Goal: Information Seeking & Learning: Learn about a topic

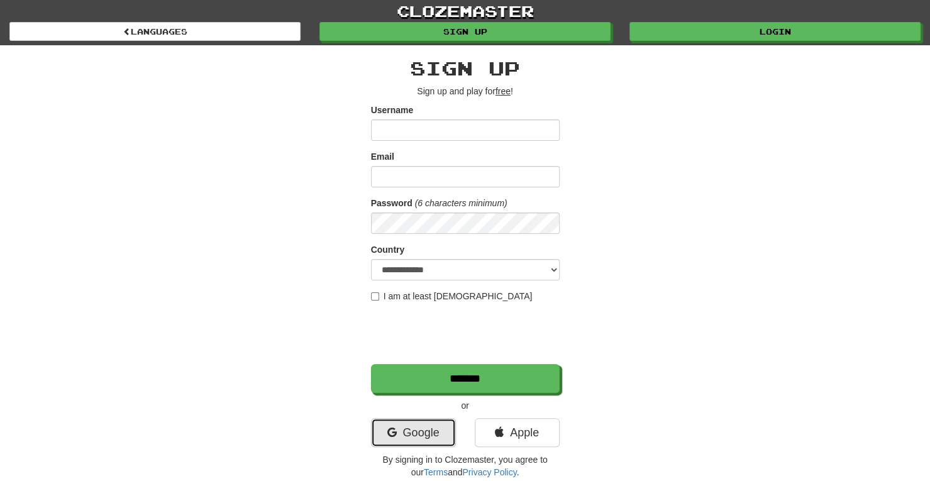
click at [422, 437] on link "Google" at bounding box center [413, 432] width 85 height 29
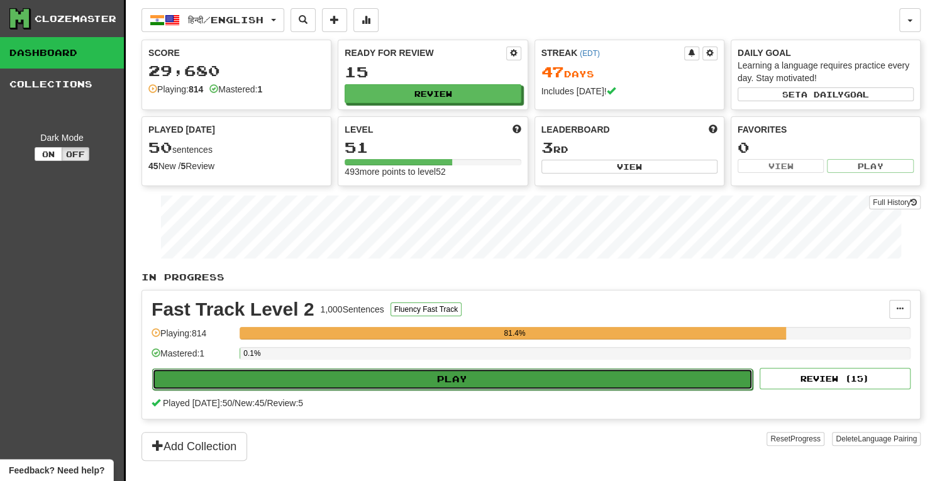
click at [449, 380] on button "Play" at bounding box center [452, 378] width 600 height 21
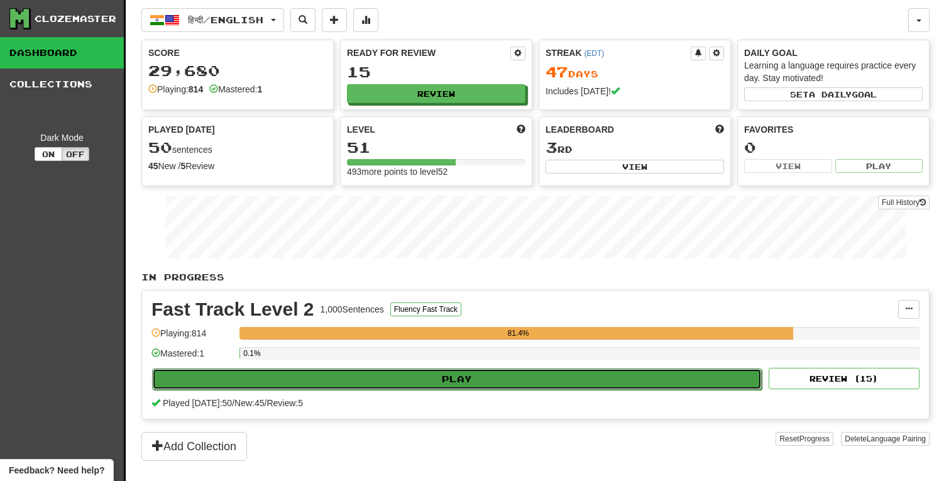
select select "**"
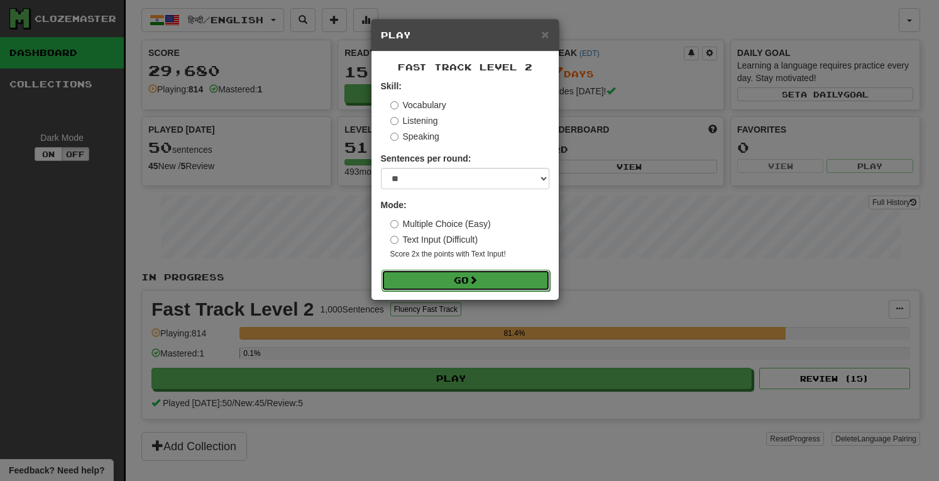
click at [460, 279] on button "Go" at bounding box center [466, 280] width 168 height 21
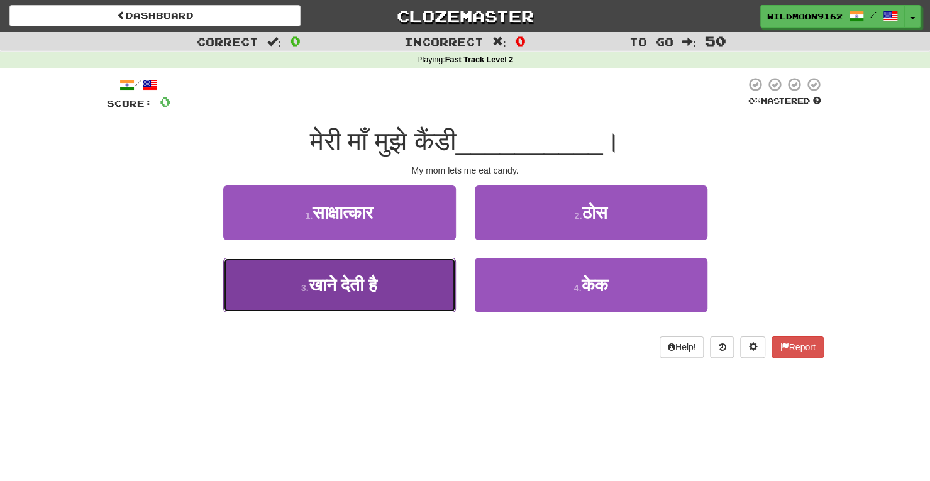
click at [376, 292] on span "खाने देती है" at bounding box center [343, 284] width 69 height 19
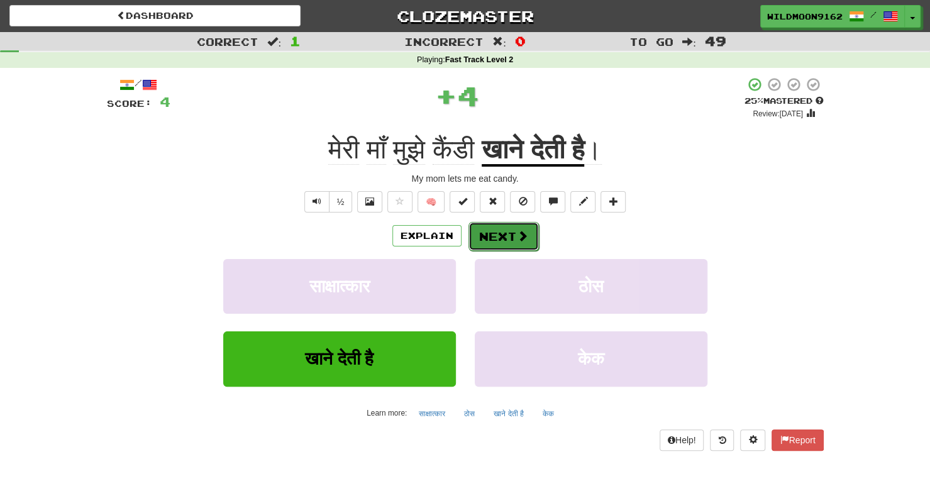
click at [482, 234] on button "Next" at bounding box center [503, 236] width 70 height 29
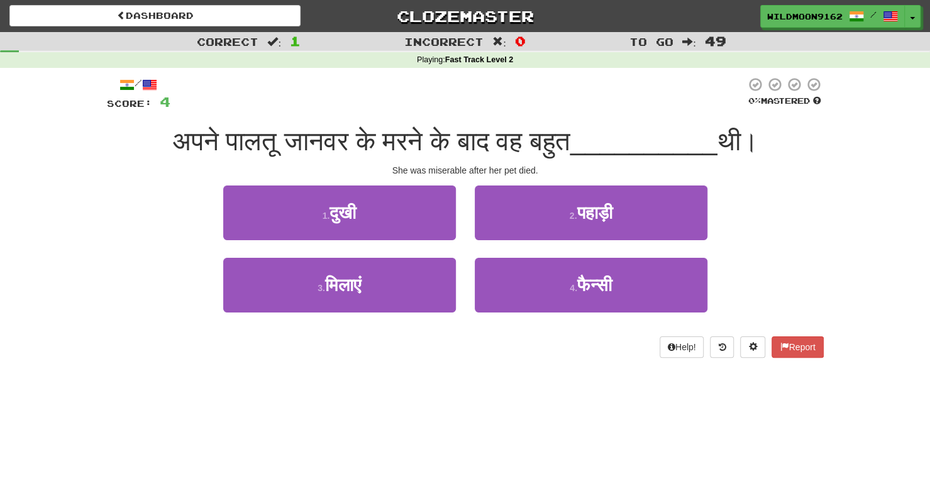
click at [511, 390] on div "Dashboard Clozemaster WildMoon9162 / Toggle Dropdown Dashboard Leaderboard Acti…" at bounding box center [465, 240] width 930 height 481
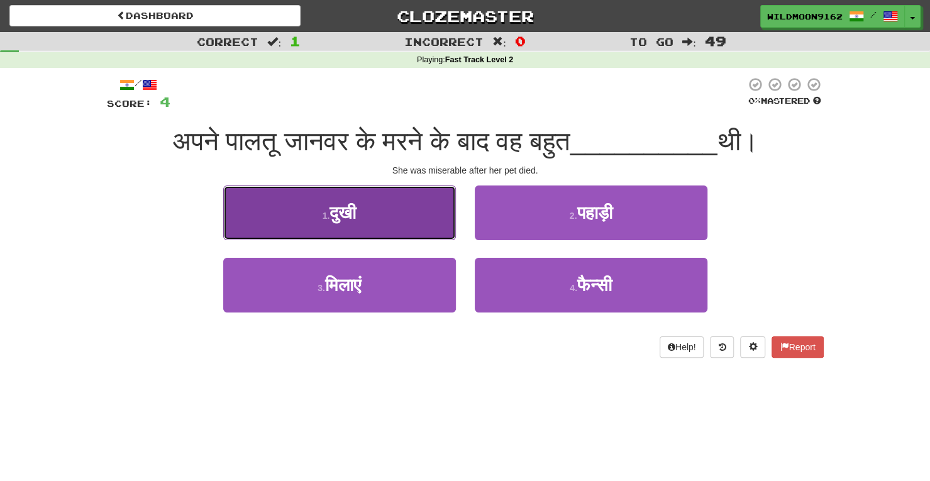
click at [346, 209] on span "दुखी" at bounding box center [342, 212] width 26 height 19
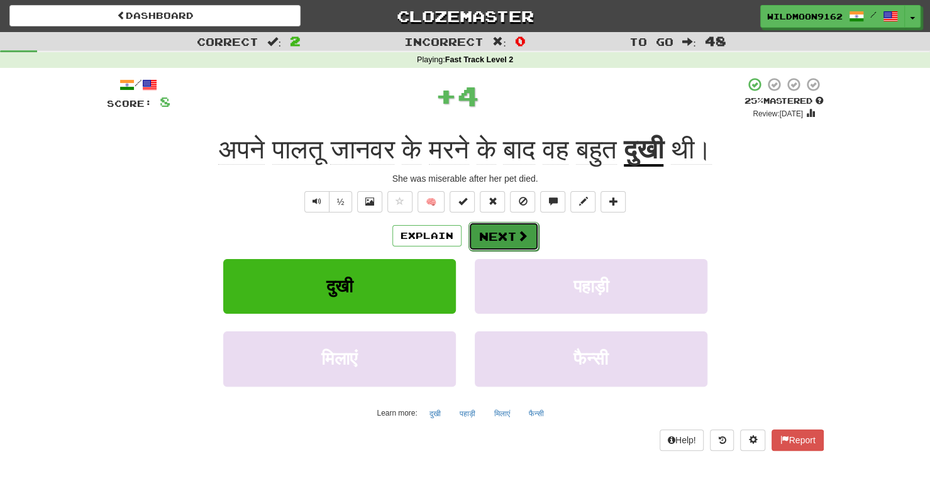
click at [503, 233] on button "Next" at bounding box center [503, 236] width 70 height 29
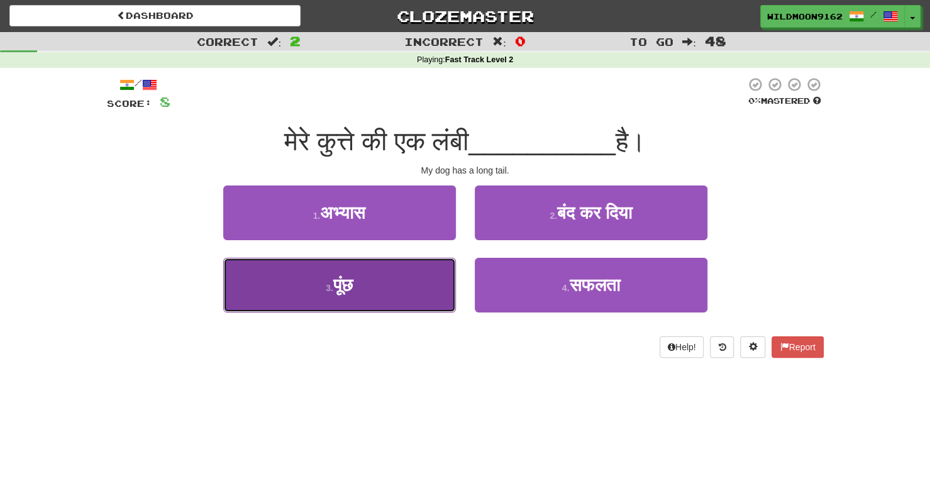
click at [422, 296] on button "3 . पूंछ" at bounding box center [339, 285] width 233 height 55
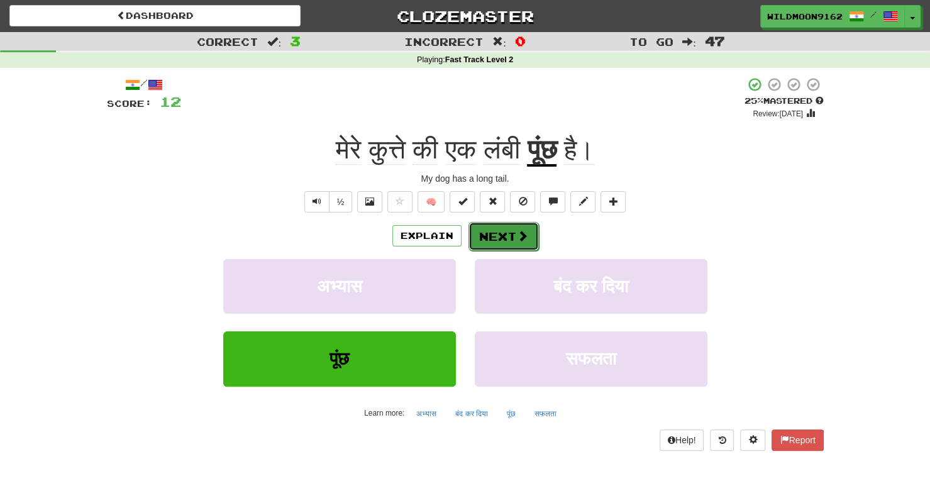
click at [507, 233] on button "Next" at bounding box center [503, 236] width 70 height 29
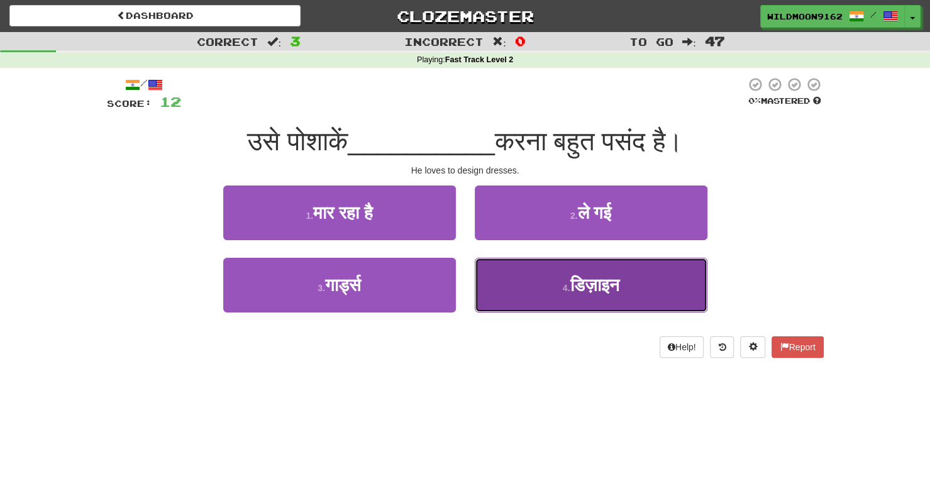
click at [519, 295] on button "4 . डिज़ाइन" at bounding box center [591, 285] width 233 height 55
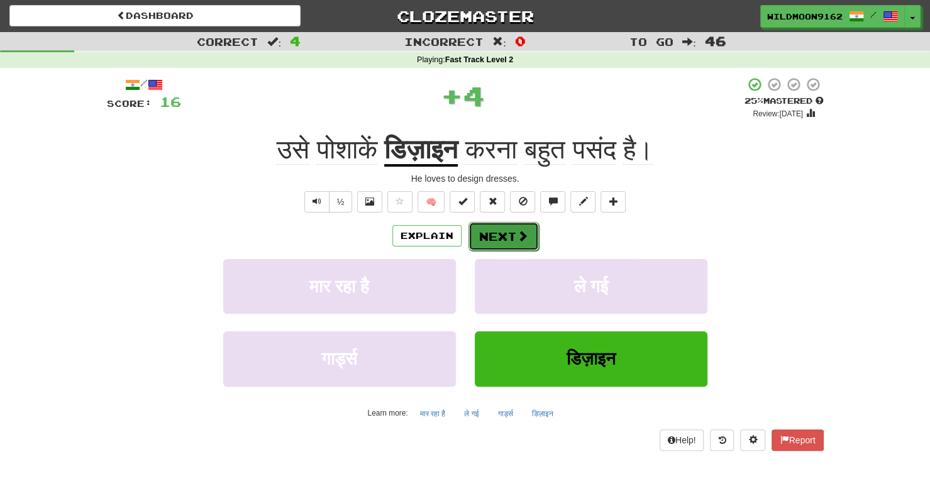
click at [498, 233] on button "Next" at bounding box center [503, 236] width 70 height 29
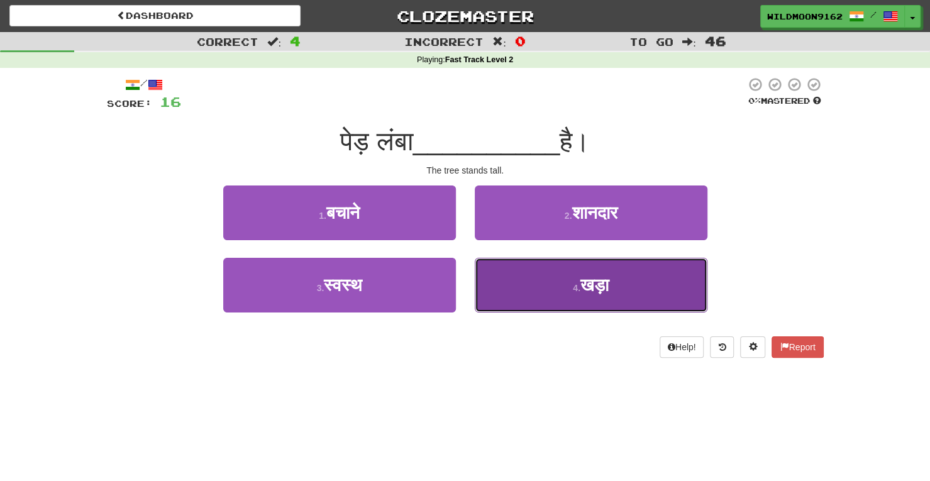
click at [513, 300] on button "4 . खड़ा" at bounding box center [591, 285] width 233 height 55
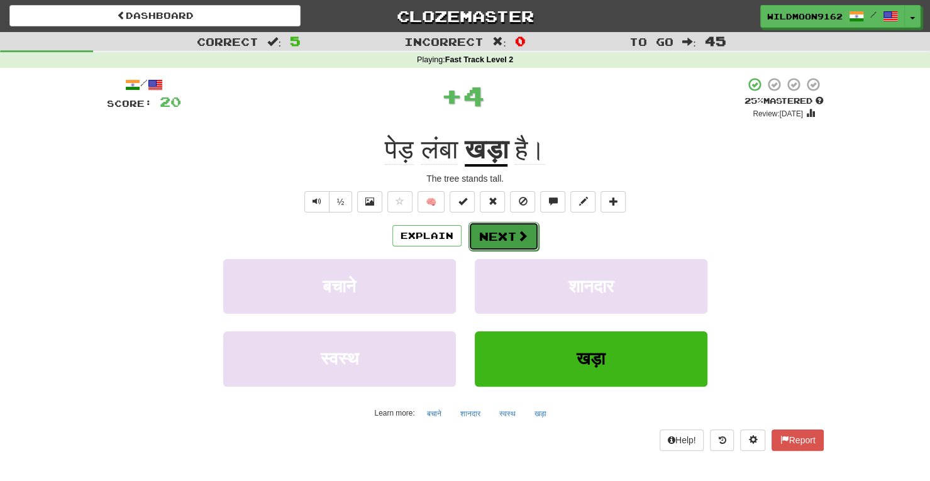
click at [499, 234] on button "Next" at bounding box center [503, 236] width 70 height 29
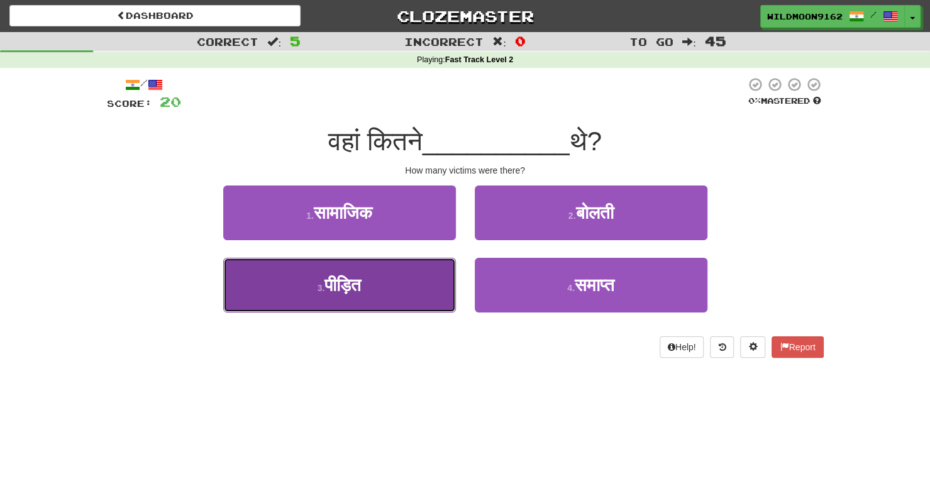
click at [412, 291] on button "3 . पीड़ित" at bounding box center [339, 285] width 233 height 55
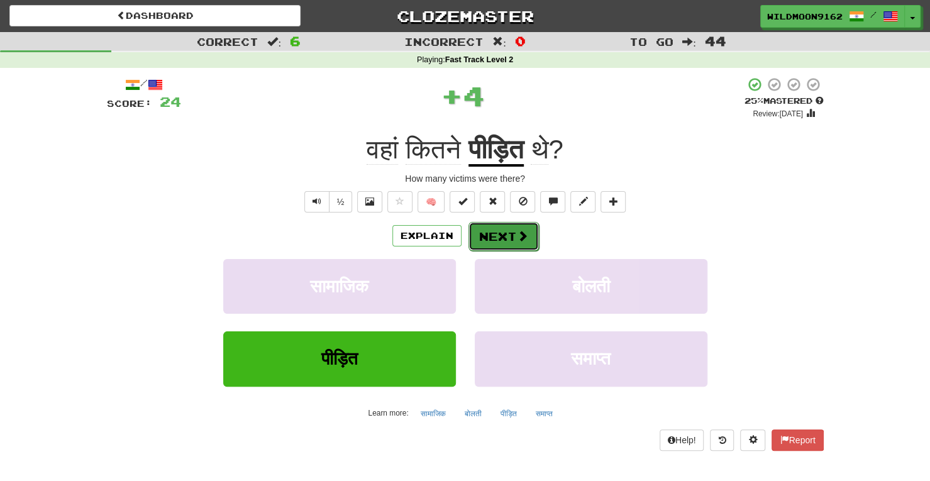
click at [498, 233] on button "Next" at bounding box center [503, 236] width 70 height 29
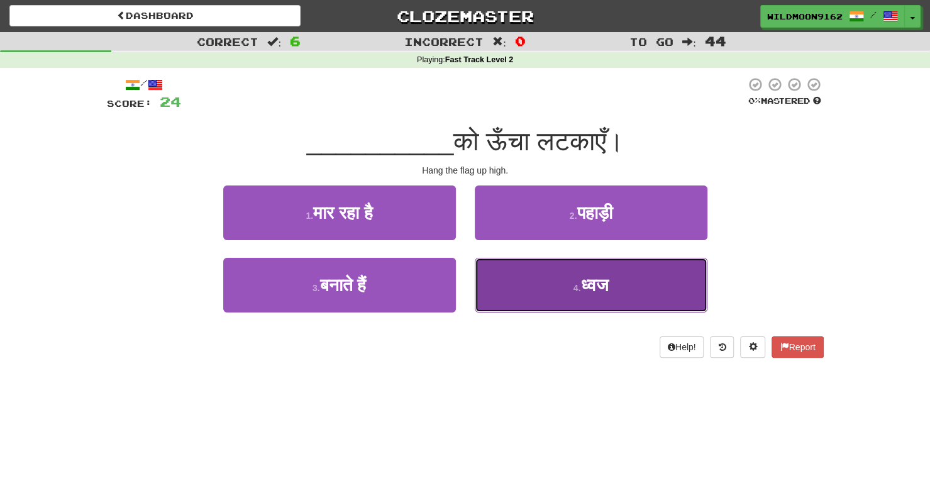
click at [572, 295] on button "4 . ध्वज" at bounding box center [591, 285] width 233 height 55
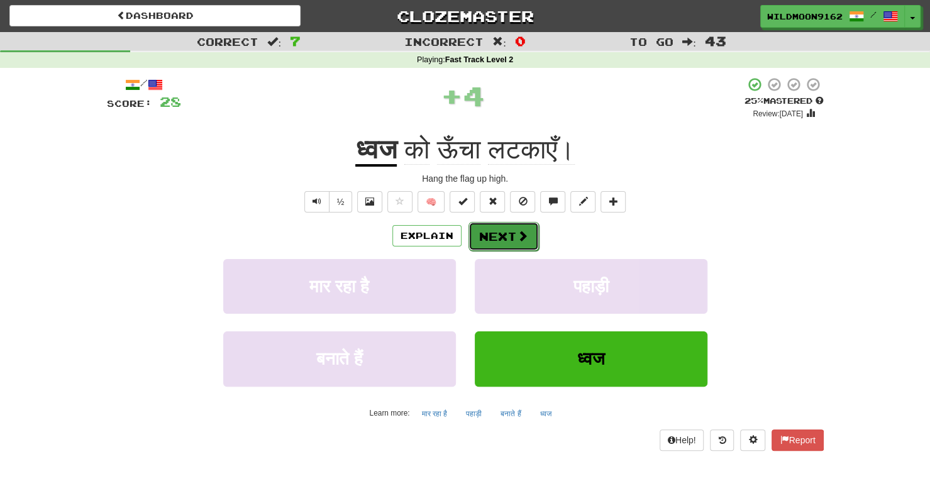
click at [519, 239] on span at bounding box center [522, 235] width 11 height 11
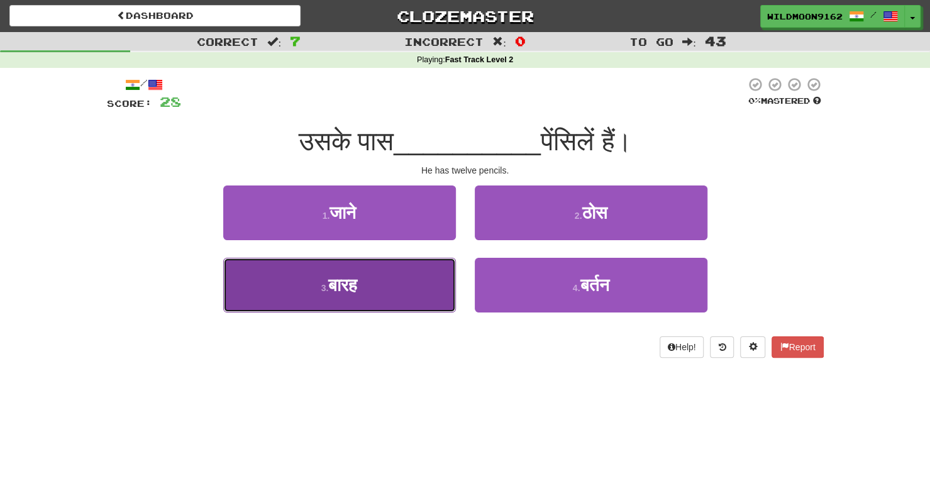
click at [387, 282] on button "3 . बारह" at bounding box center [339, 285] width 233 height 55
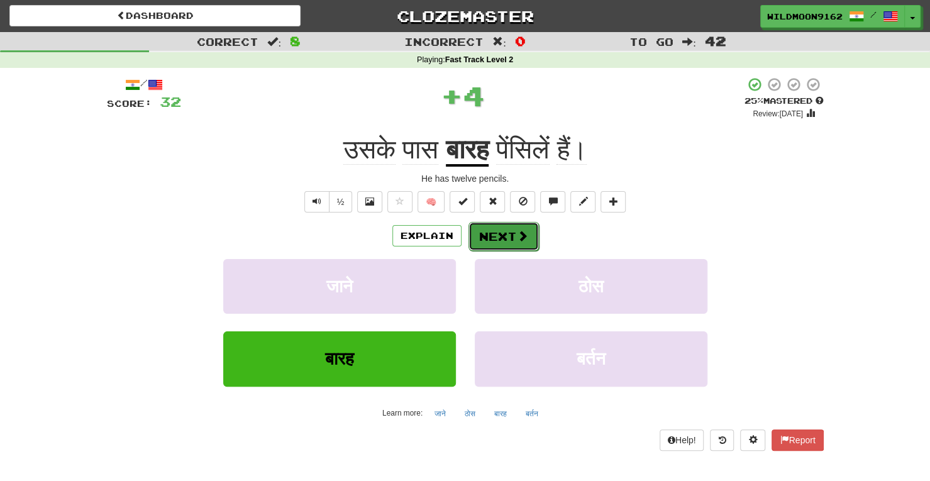
click at [517, 231] on span at bounding box center [522, 235] width 11 height 11
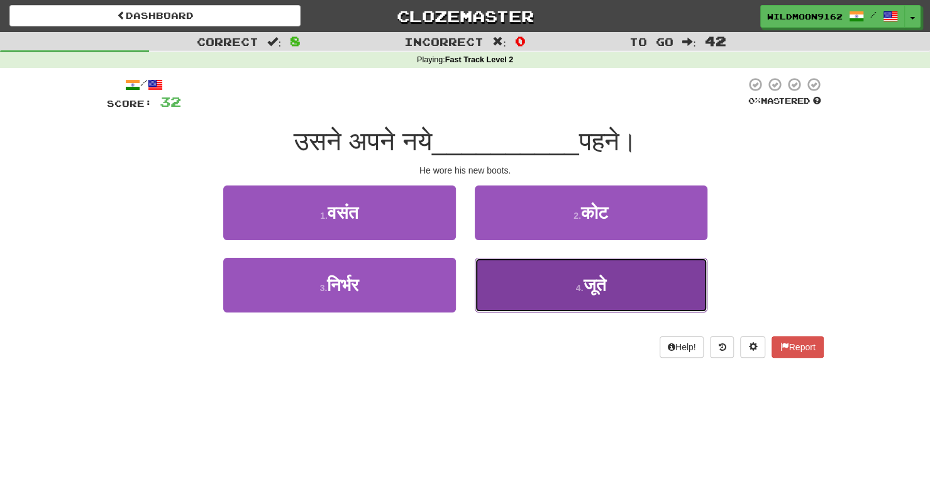
click at [524, 288] on button "4 . जूते" at bounding box center [591, 285] width 233 height 55
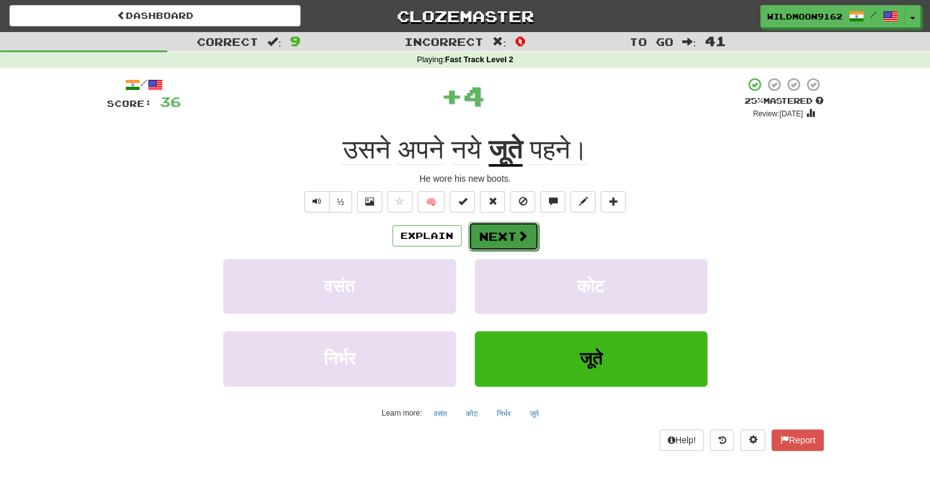
click at [507, 236] on button "Next" at bounding box center [503, 236] width 70 height 29
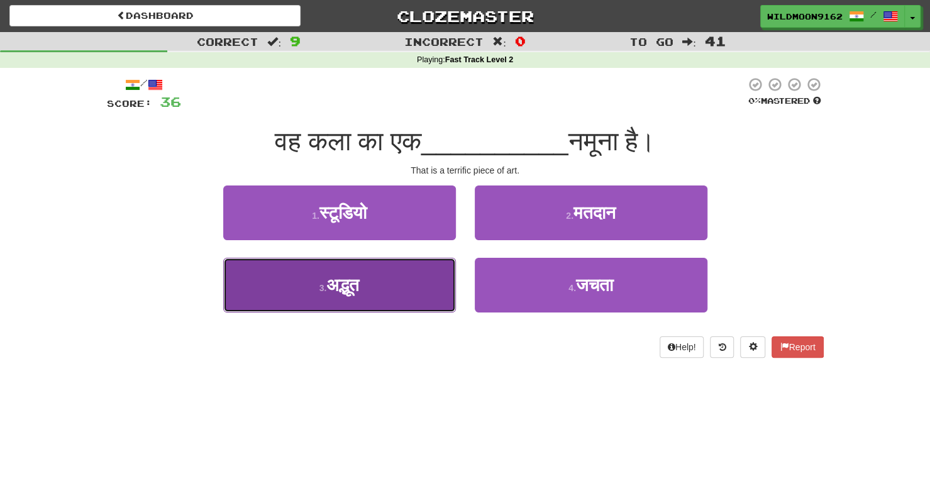
click at [405, 283] on button "3 . अद्भूत" at bounding box center [339, 285] width 233 height 55
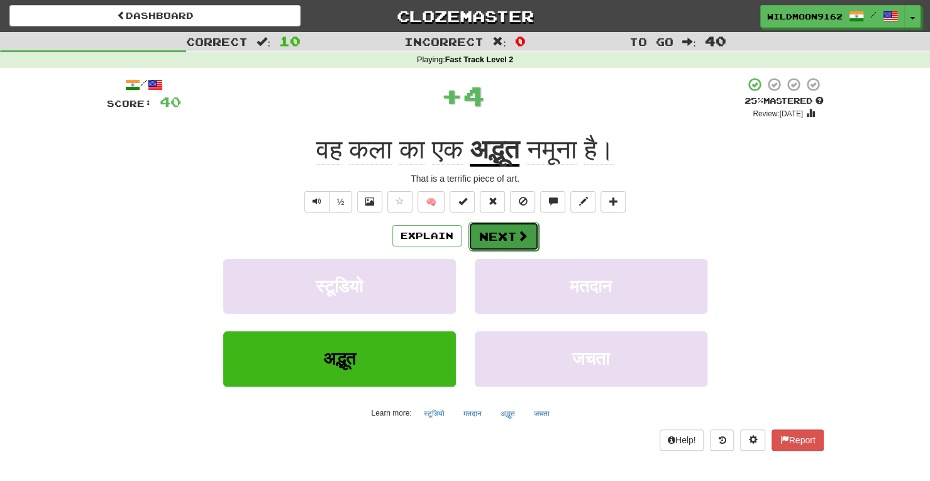
click at [508, 233] on button "Next" at bounding box center [503, 236] width 70 height 29
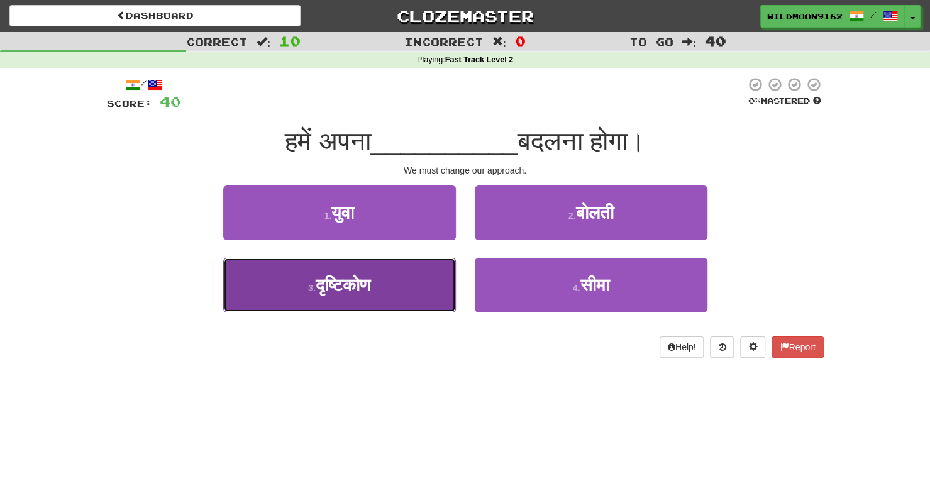
click at [370, 290] on span "दृष्टिकोण" at bounding box center [343, 284] width 55 height 19
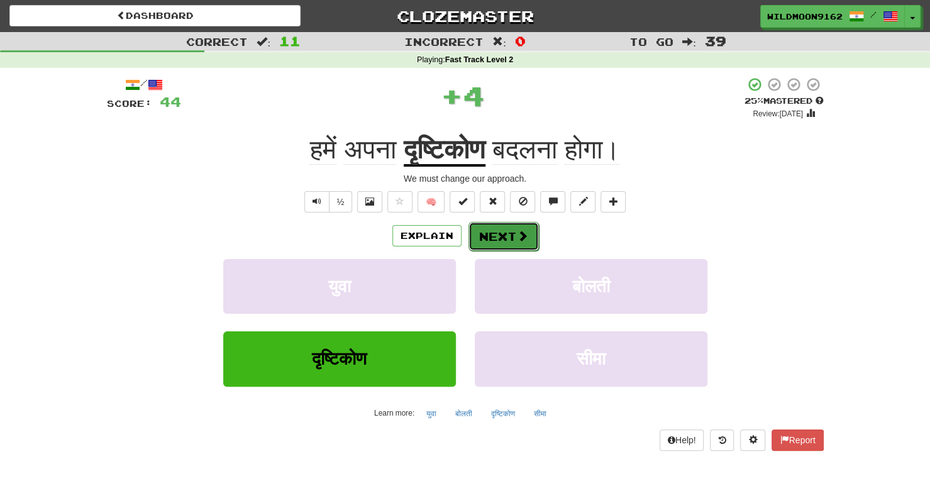
click at [497, 237] on button "Next" at bounding box center [503, 236] width 70 height 29
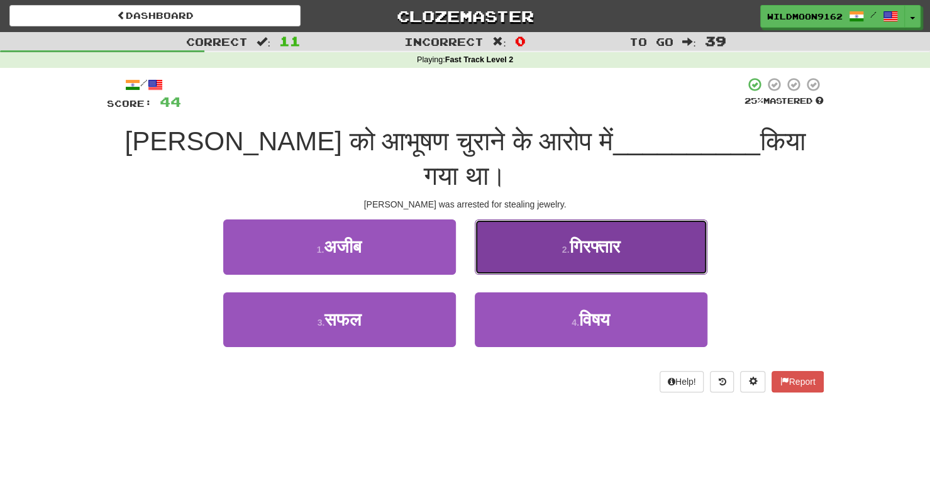
click at [533, 219] on button "2 . गिरफ्तार" at bounding box center [591, 246] width 233 height 55
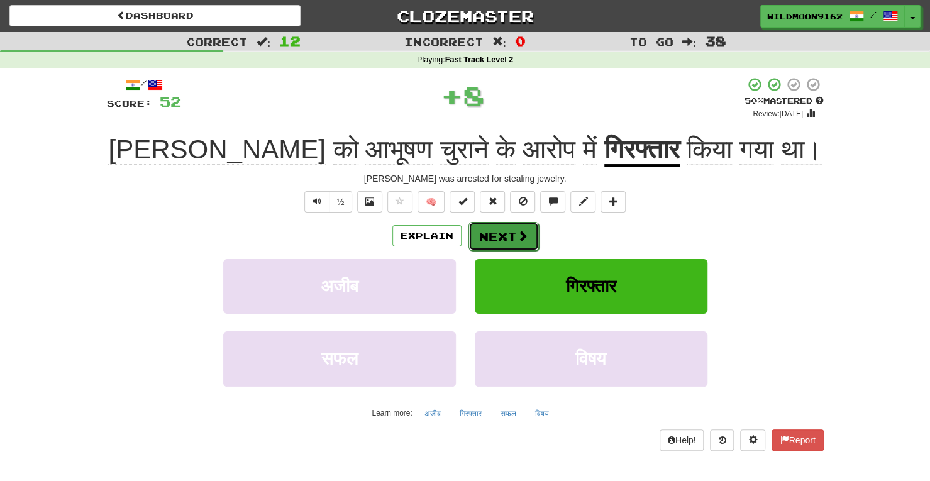
click at [512, 229] on button "Next" at bounding box center [503, 236] width 70 height 29
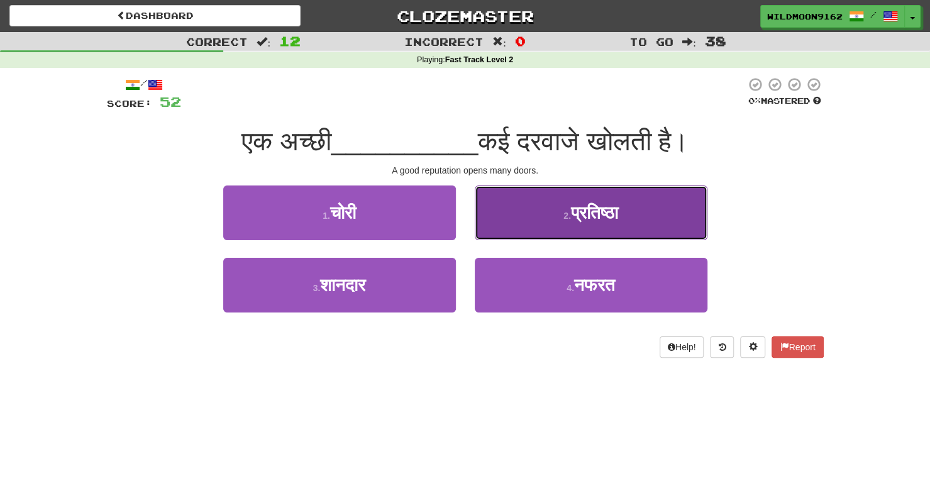
click at [588, 211] on span "प्रतिष्ठा" at bounding box center [594, 212] width 47 height 19
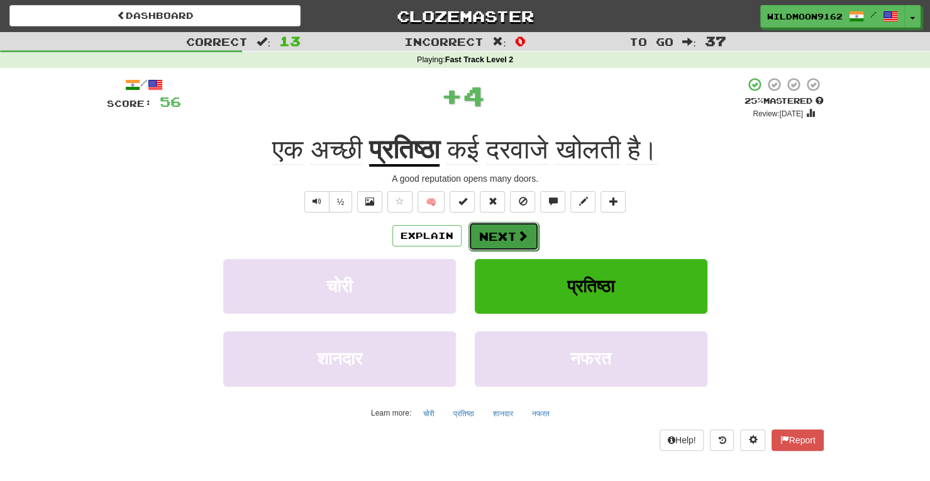
click at [517, 241] on span at bounding box center [522, 235] width 11 height 11
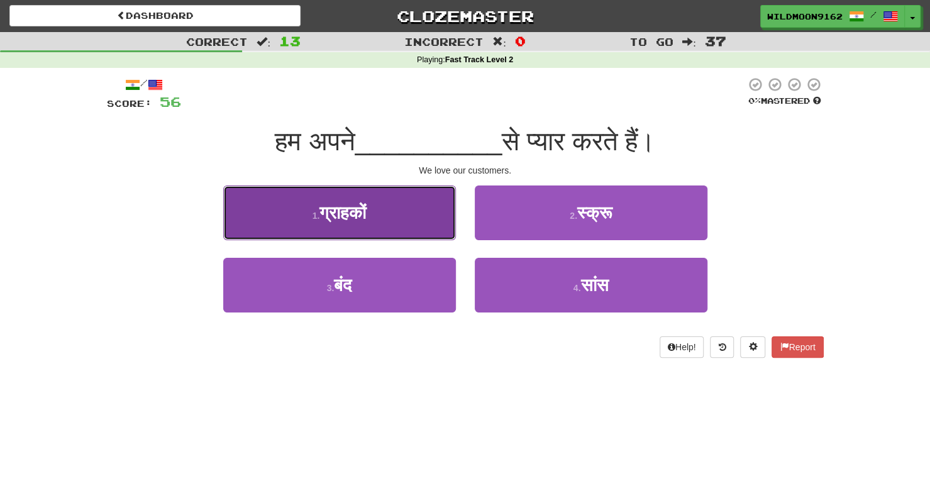
click at [425, 214] on button "1 . ग्राहकों" at bounding box center [339, 212] width 233 height 55
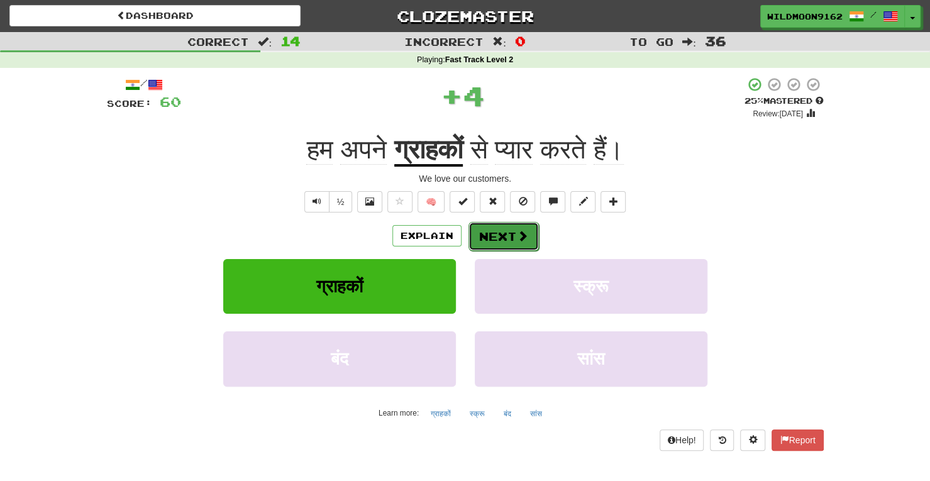
click at [502, 235] on button "Next" at bounding box center [503, 236] width 70 height 29
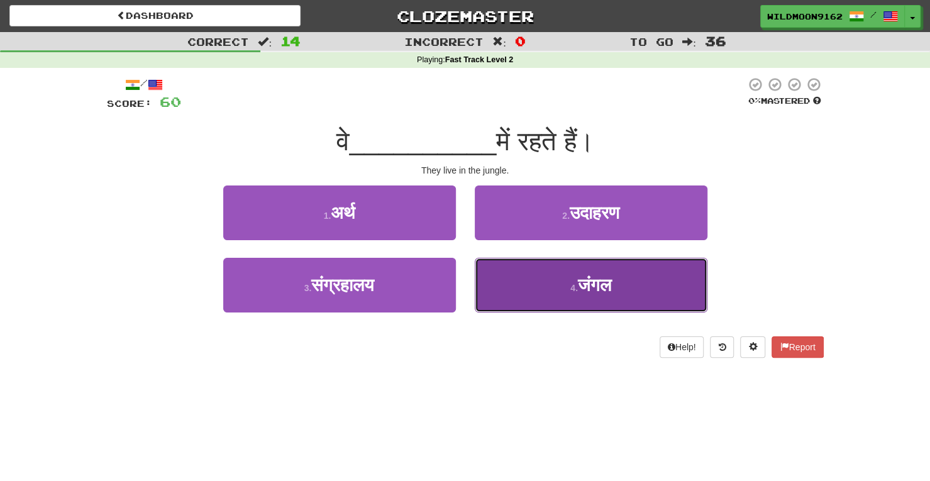
click at [525, 291] on button "4 . जंगल" at bounding box center [591, 285] width 233 height 55
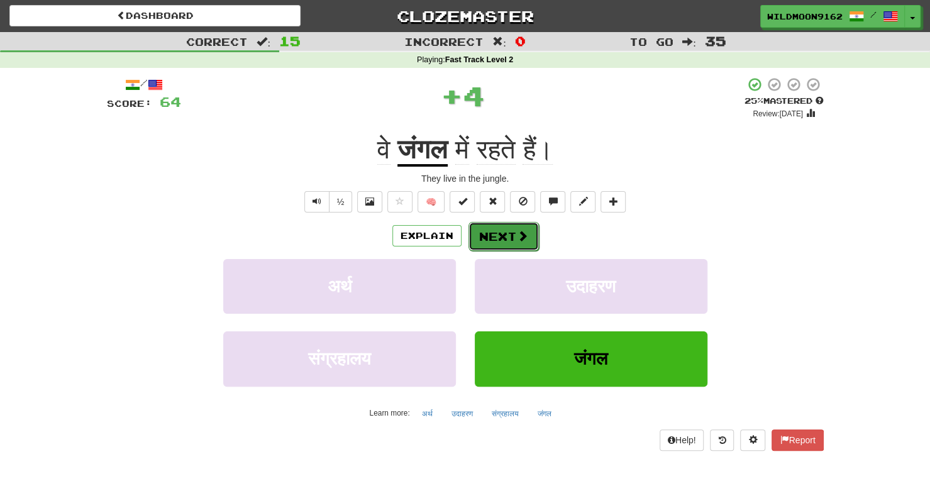
click at [500, 238] on button "Next" at bounding box center [503, 236] width 70 height 29
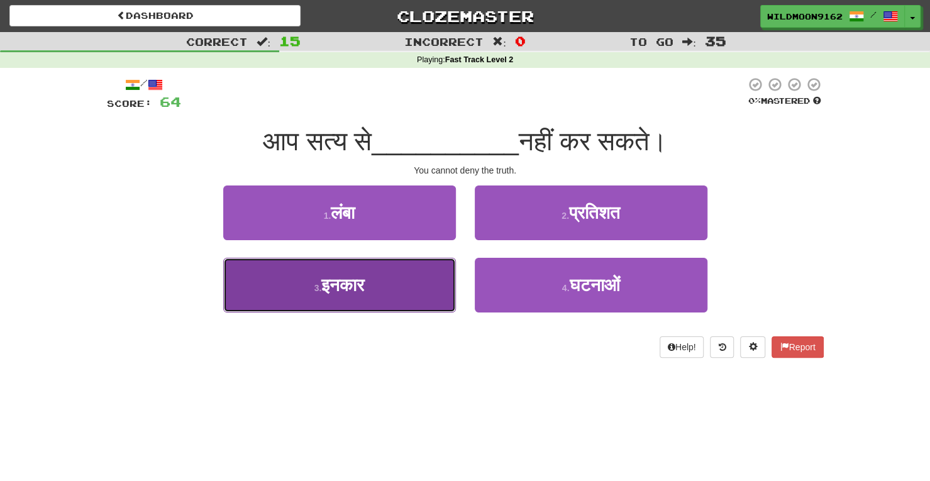
click at [365, 296] on button "3 . [GEOGRAPHIC_DATA]" at bounding box center [339, 285] width 233 height 55
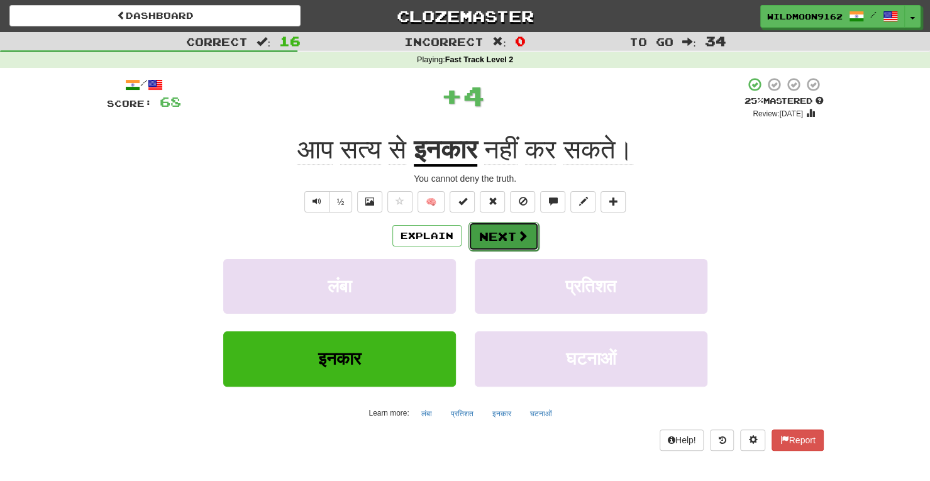
click at [495, 237] on button "Next" at bounding box center [503, 236] width 70 height 29
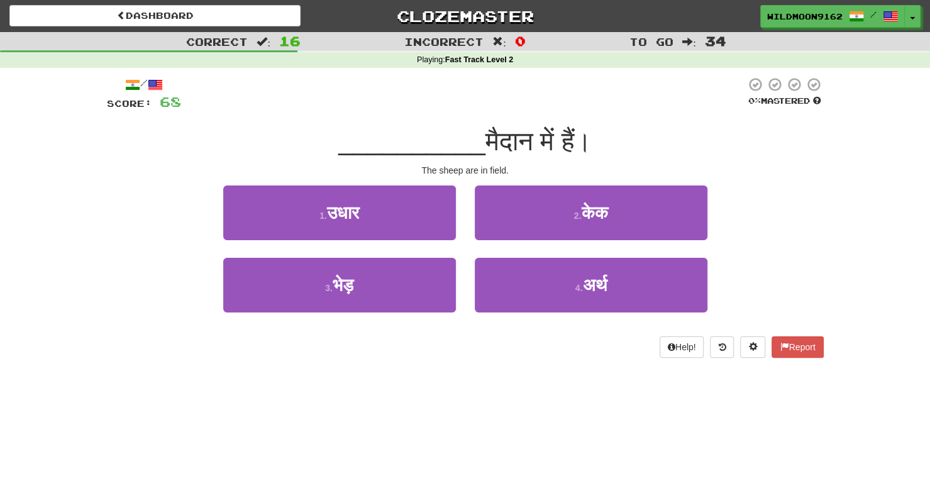
click at [459, 438] on div "Dashboard Clozemaster WildMoon9162 / Toggle Dropdown Dashboard Leaderboard Acti…" at bounding box center [465, 240] width 930 height 481
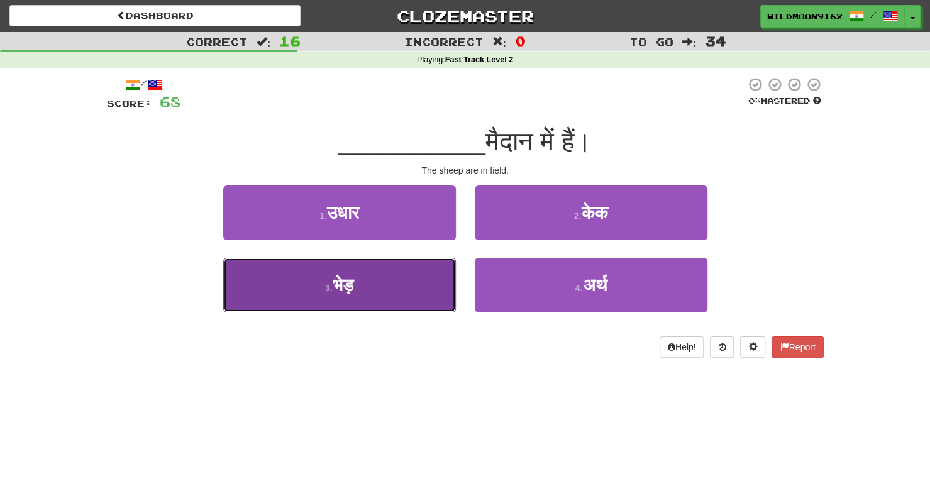
click at [418, 286] on button "3 . [GEOGRAPHIC_DATA]" at bounding box center [339, 285] width 233 height 55
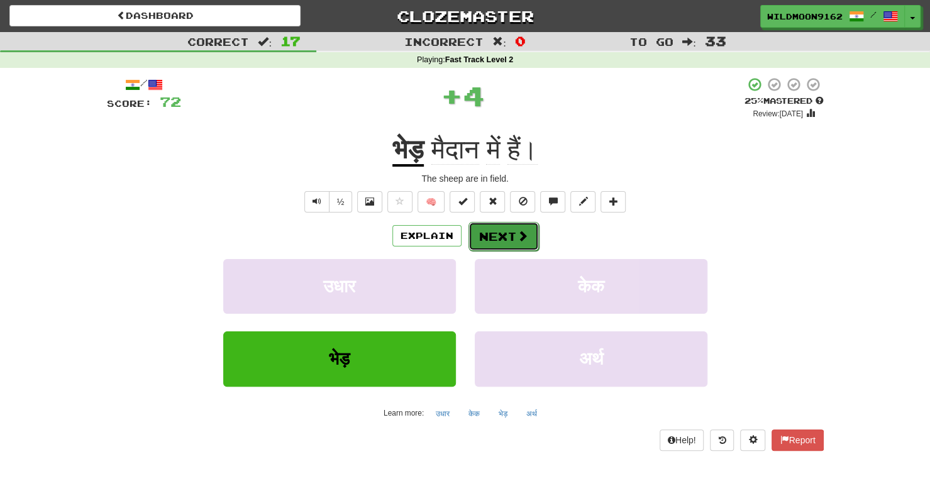
click at [517, 234] on span at bounding box center [522, 235] width 11 height 11
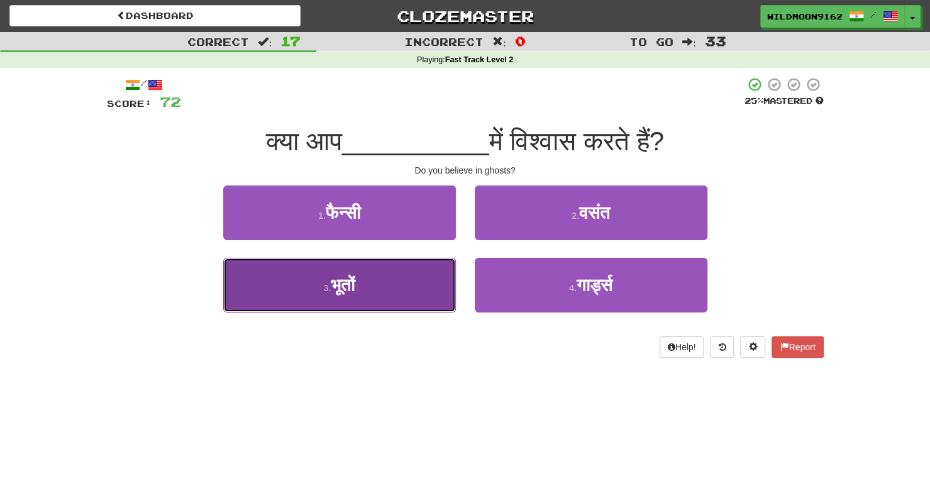
click at [418, 292] on button "3 . भूतों" at bounding box center [339, 285] width 233 height 55
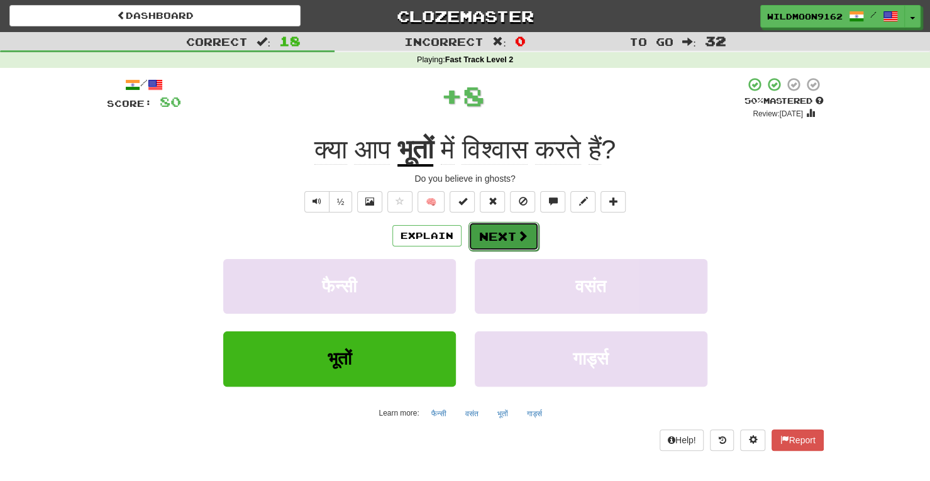
click at [493, 234] on button "Next" at bounding box center [503, 236] width 70 height 29
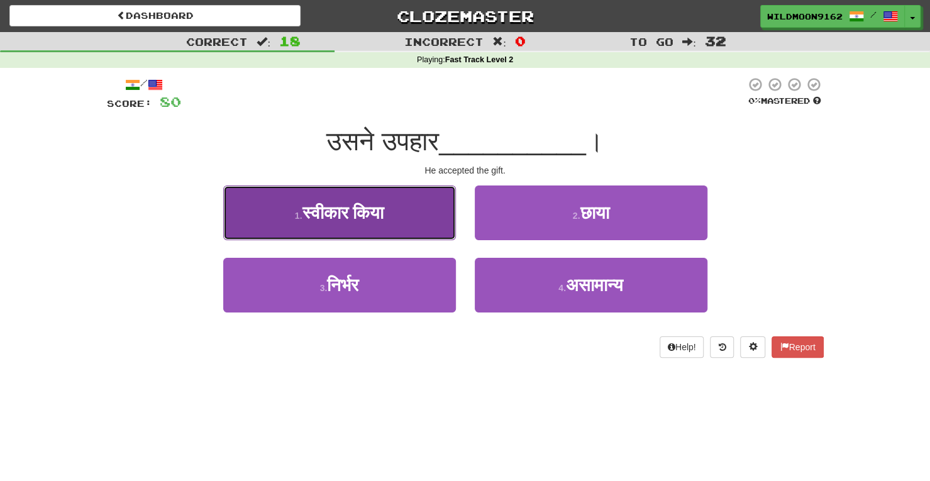
click at [388, 222] on button "1 . स्वीकार किया" at bounding box center [339, 212] width 233 height 55
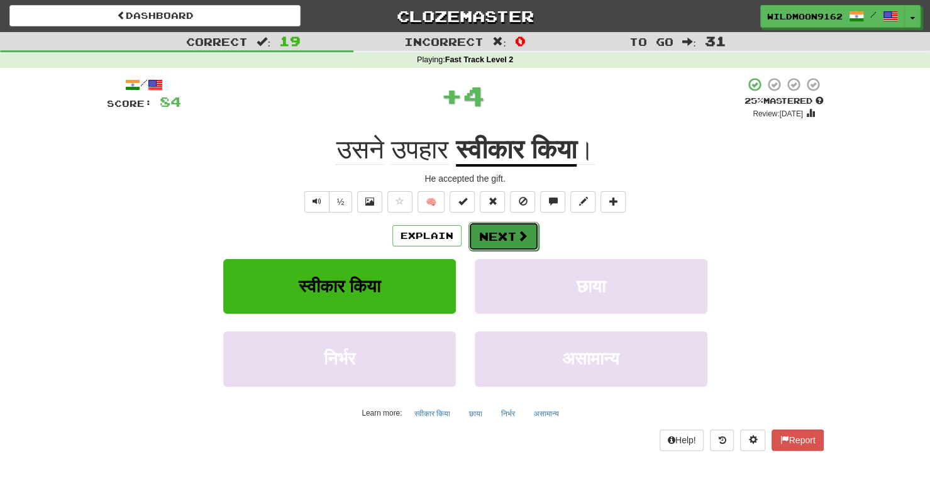
click at [497, 231] on button "Next" at bounding box center [503, 236] width 70 height 29
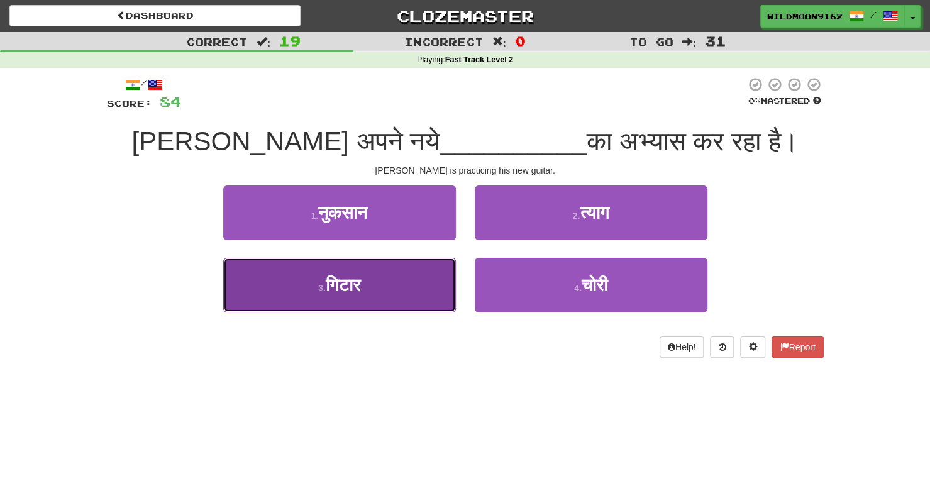
click at [367, 292] on button "3 . [GEOGRAPHIC_DATA]" at bounding box center [339, 285] width 233 height 55
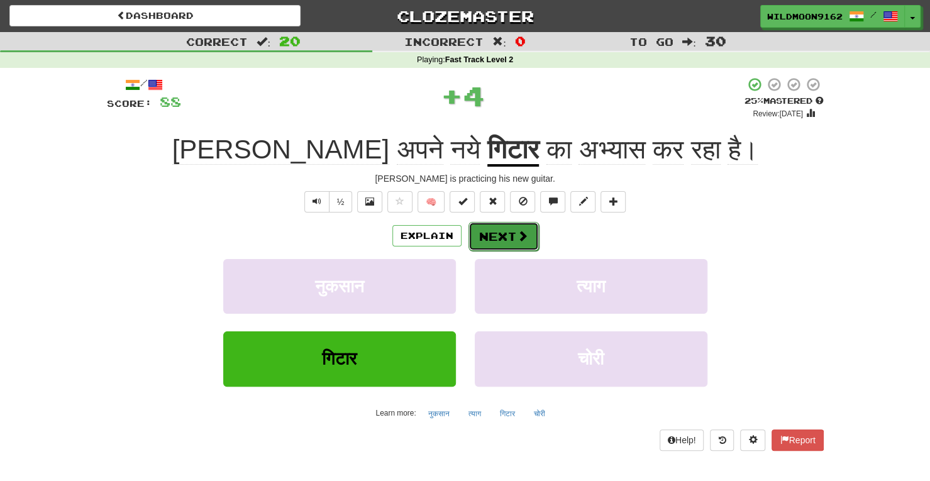
click at [508, 233] on button "Next" at bounding box center [503, 236] width 70 height 29
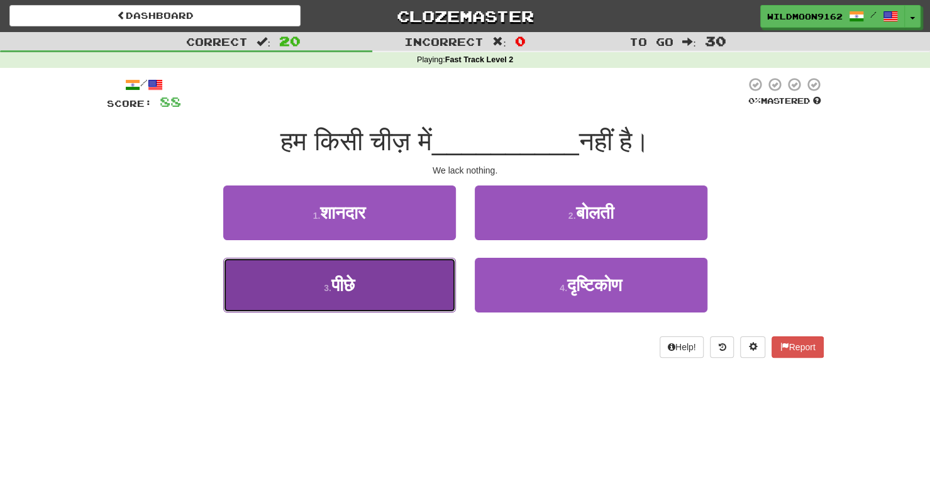
click at [420, 290] on button "3 . पीछे" at bounding box center [339, 285] width 233 height 55
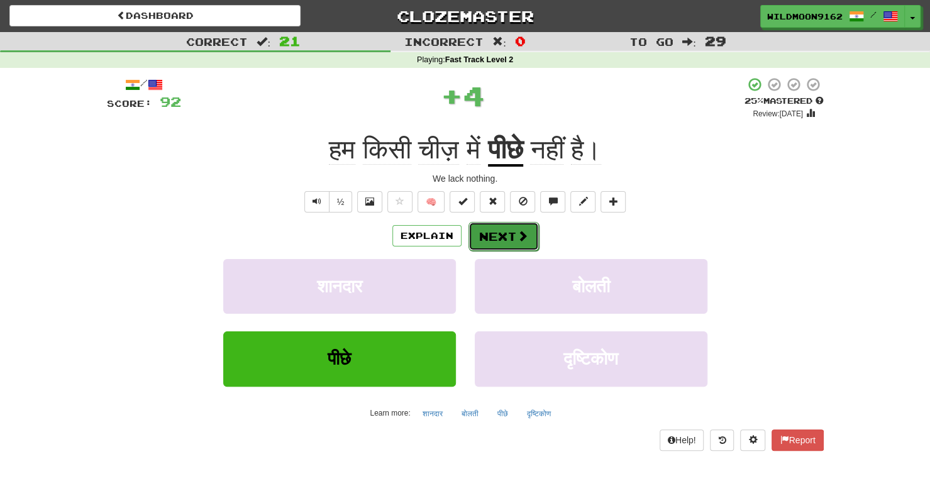
click at [509, 234] on button "Next" at bounding box center [503, 236] width 70 height 29
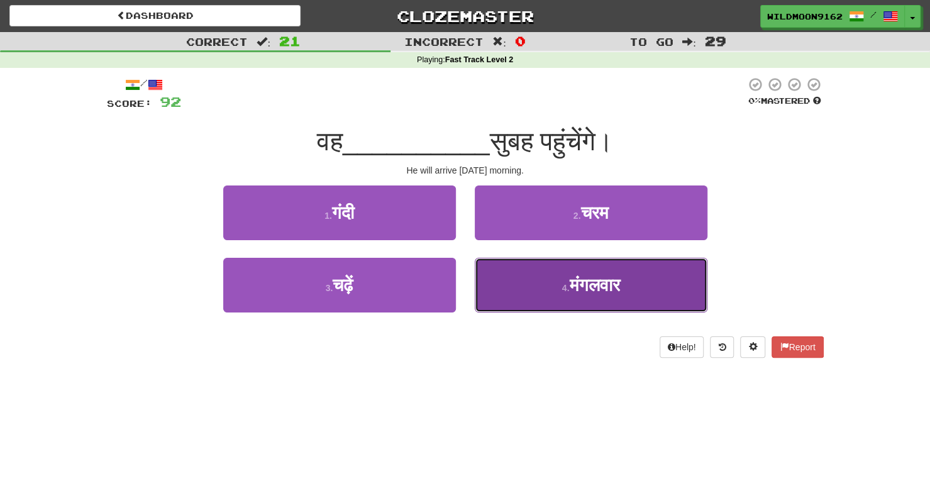
click at [569, 278] on span "मंगलवार" at bounding box center [594, 284] width 50 height 19
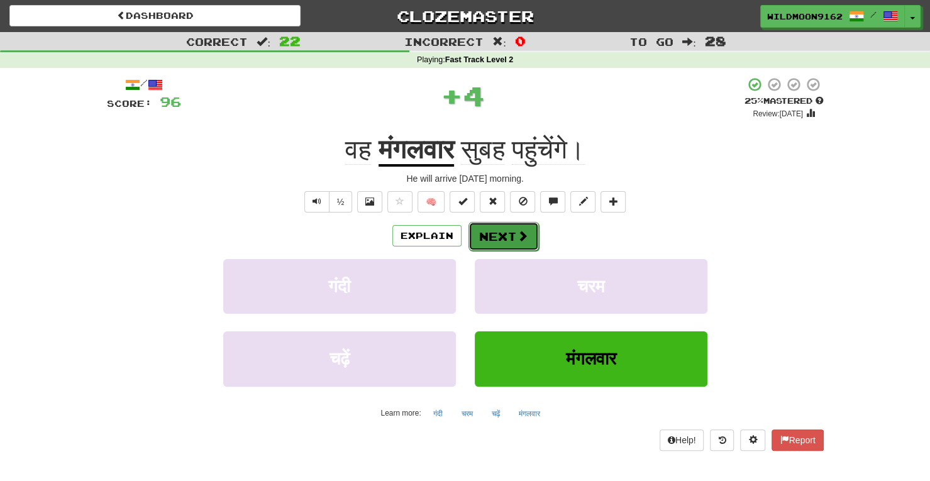
click at [512, 233] on button "Next" at bounding box center [503, 236] width 70 height 29
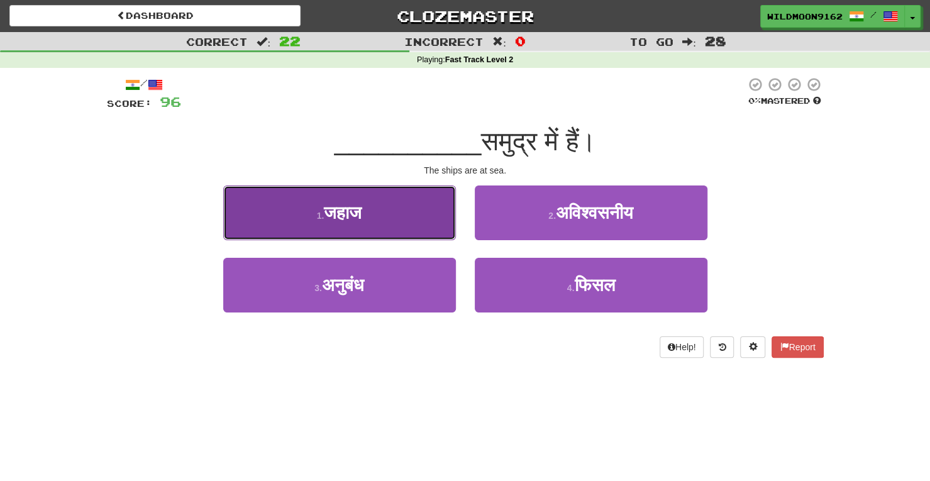
click at [405, 226] on button "1 . जहाज" at bounding box center [339, 212] width 233 height 55
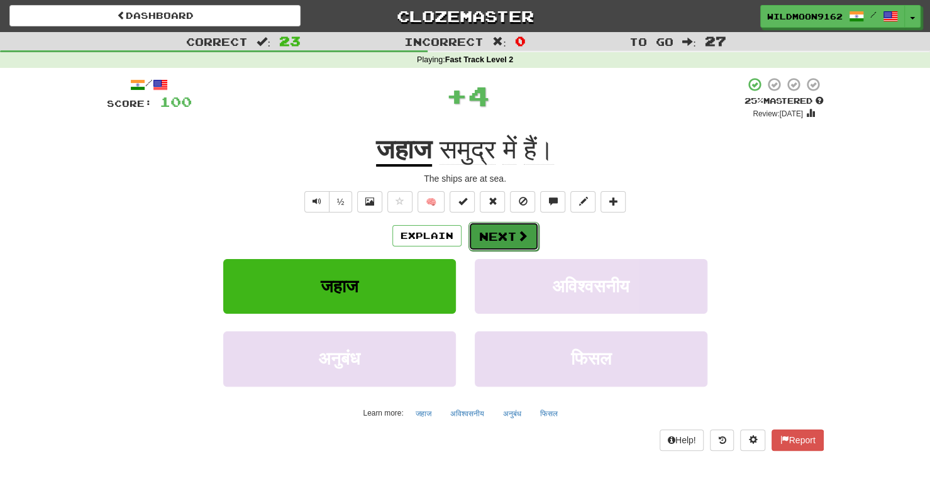
click at [497, 233] on button "Next" at bounding box center [503, 236] width 70 height 29
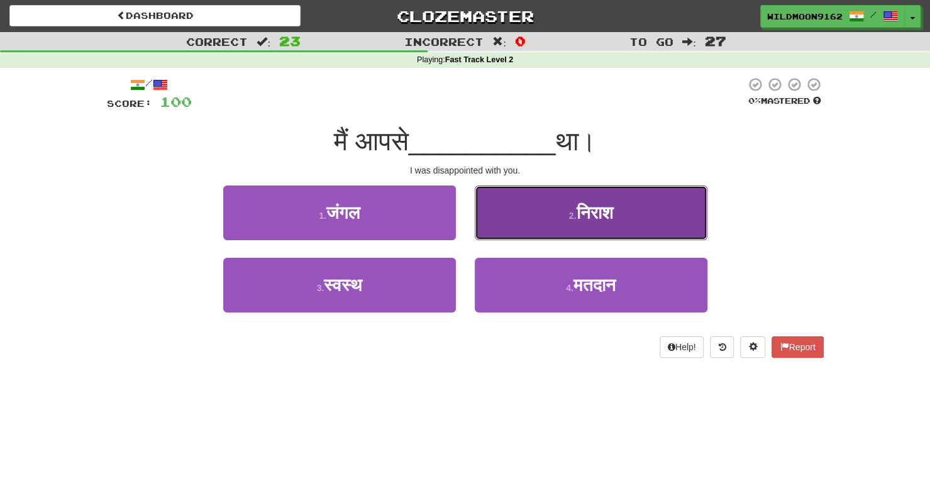
click at [529, 202] on button "2 . [GEOGRAPHIC_DATA]" at bounding box center [591, 212] width 233 height 55
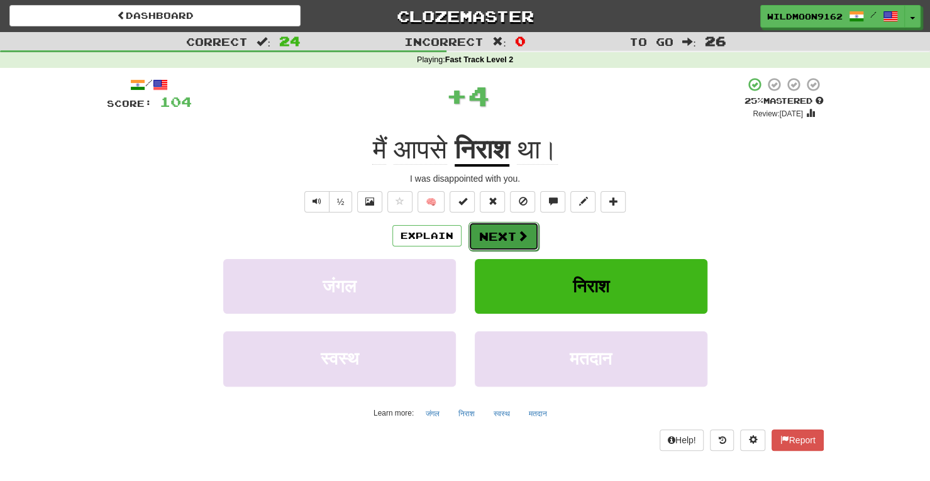
click at [497, 233] on button "Next" at bounding box center [503, 236] width 70 height 29
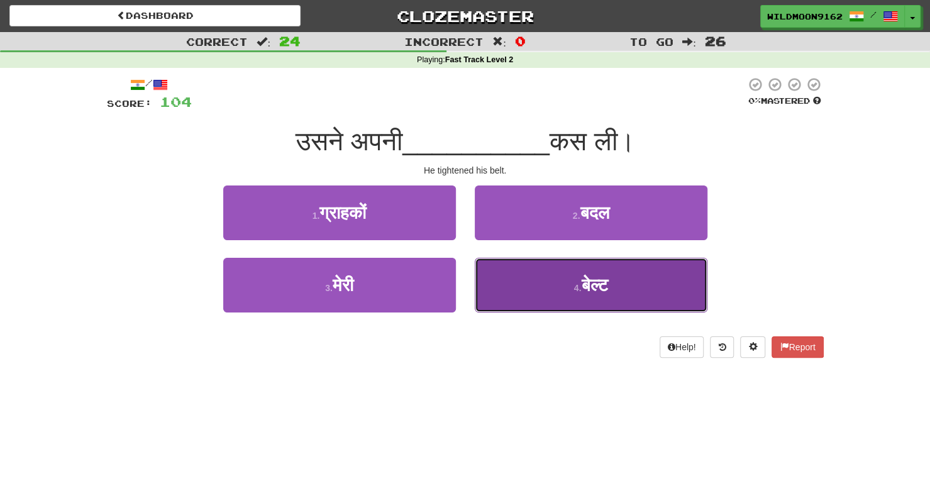
click at [563, 302] on button "4 . बेल्ट" at bounding box center [591, 285] width 233 height 55
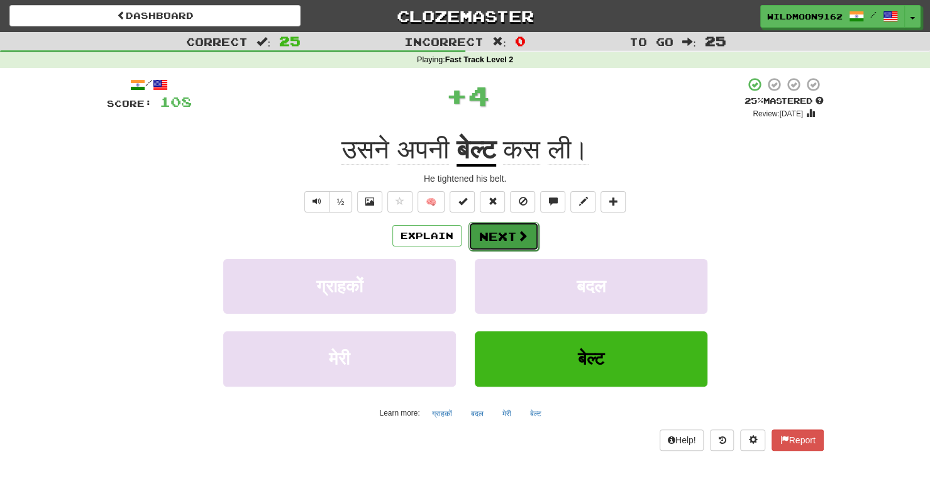
click at [517, 235] on span at bounding box center [522, 235] width 11 height 11
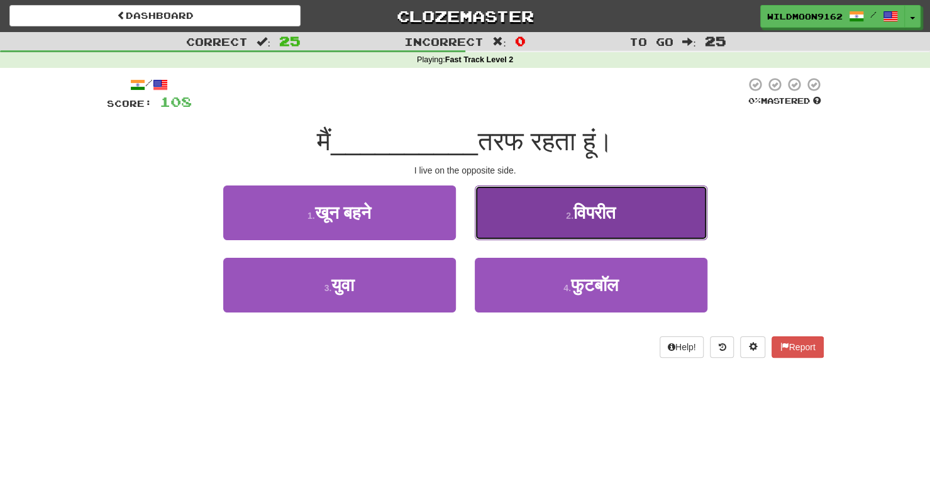
click at [585, 209] on span "विपरीत" at bounding box center [594, 212] width 42 height 19
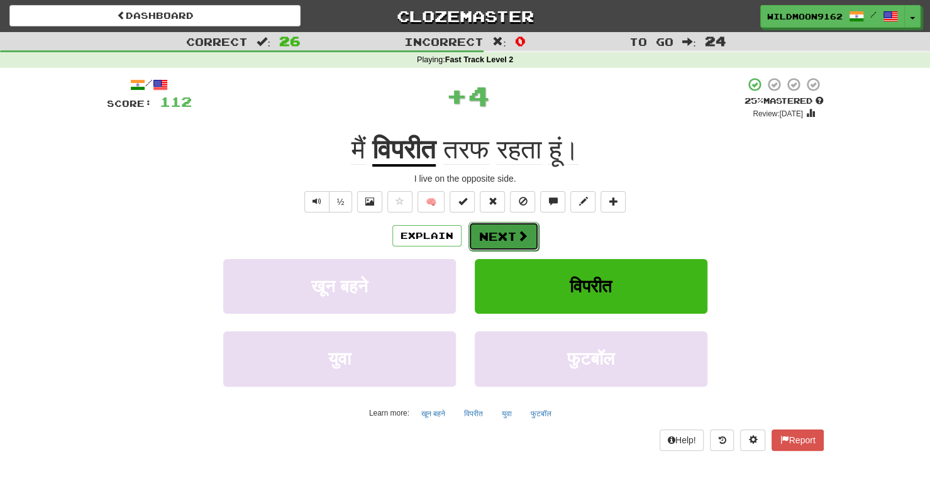
click at [519, 234] on span at bounding box center [522, 235] width 11 height 11
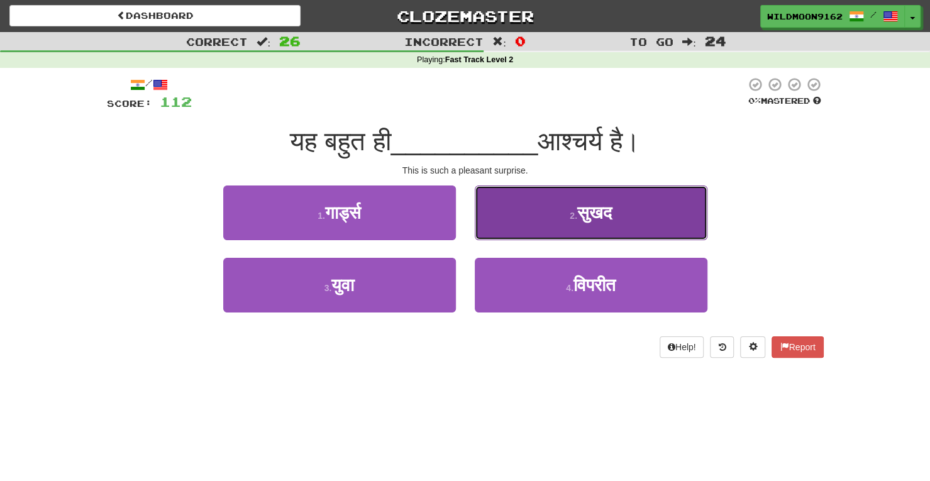
click at [530, 212] on button "2 . सुखद" at bounding box center [591, 212] width 233 height 55
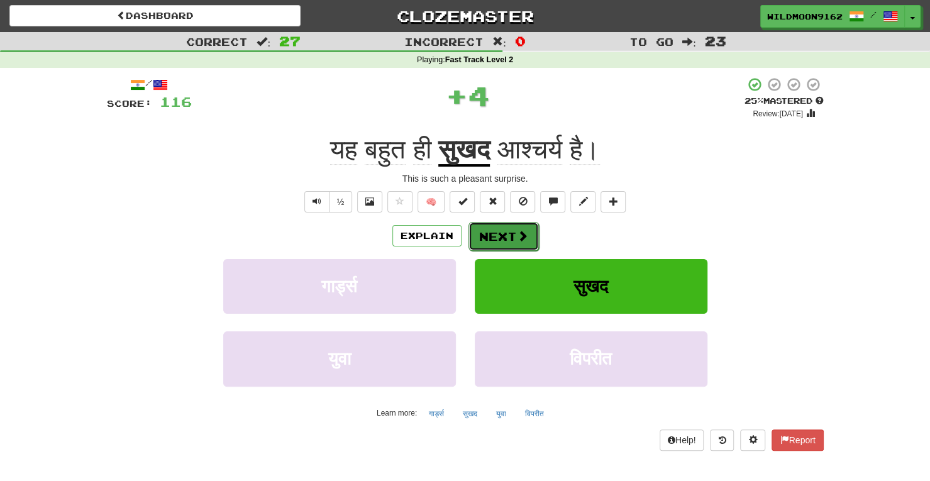
click at [486, 228] on button "Next" at bounding box center [503, 236] width 70 height 29
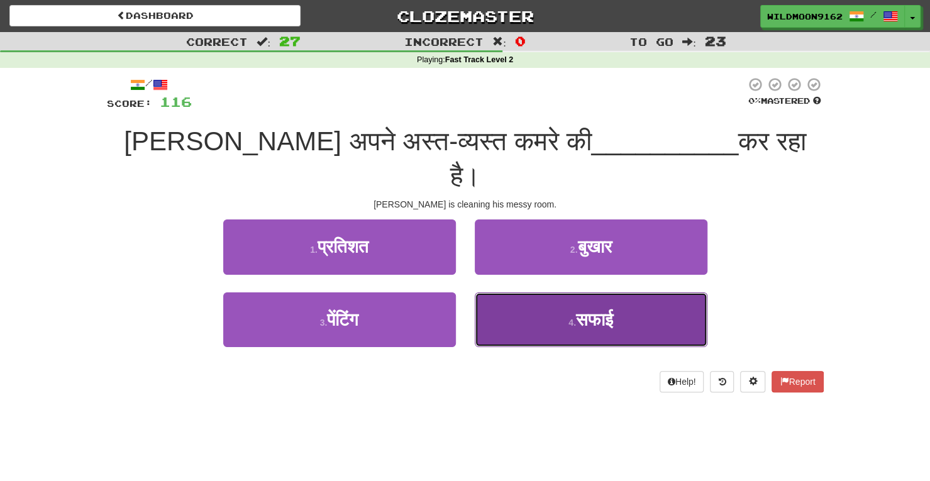
click at [568, 317] on small "4 ." at bounding box center [572, 322] width 8 height 10
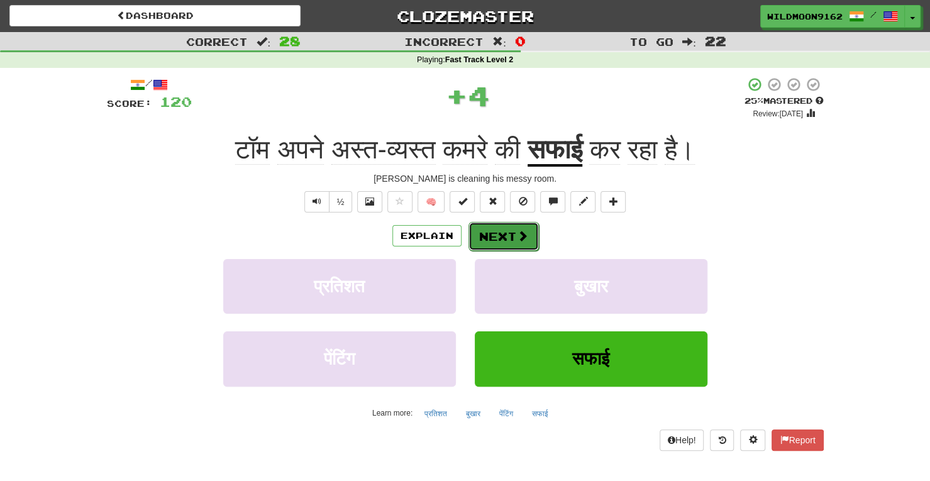
click at [513, 233] on button "Next" at bounding box center [503, 236] width 70 height 29
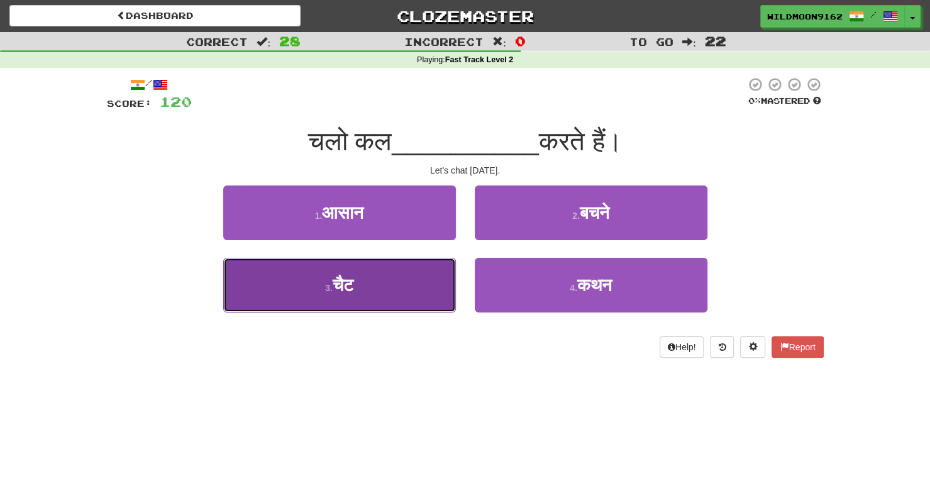
click at [415, 290] on button "3 . चैट" at bounding box center [339, 285] width 233 height 55
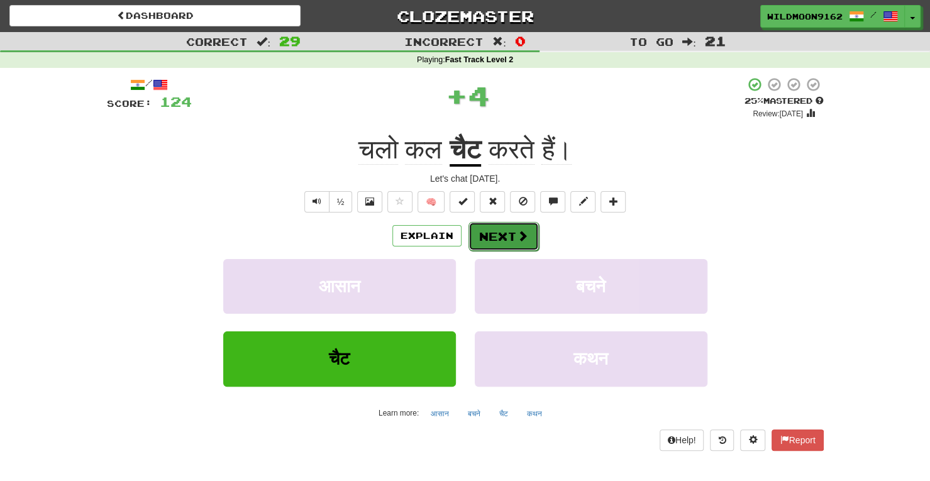
click at [520, 236] on span at bounding box center [522, 235] width 11 height 11
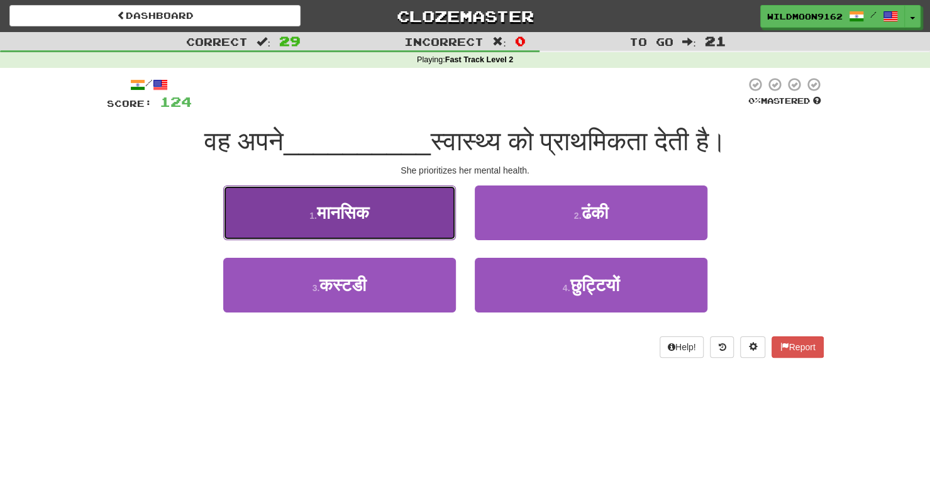
click at [404, 213] on button "1 . मानसिक" at bounding box center [339, 212] width 233 height 55
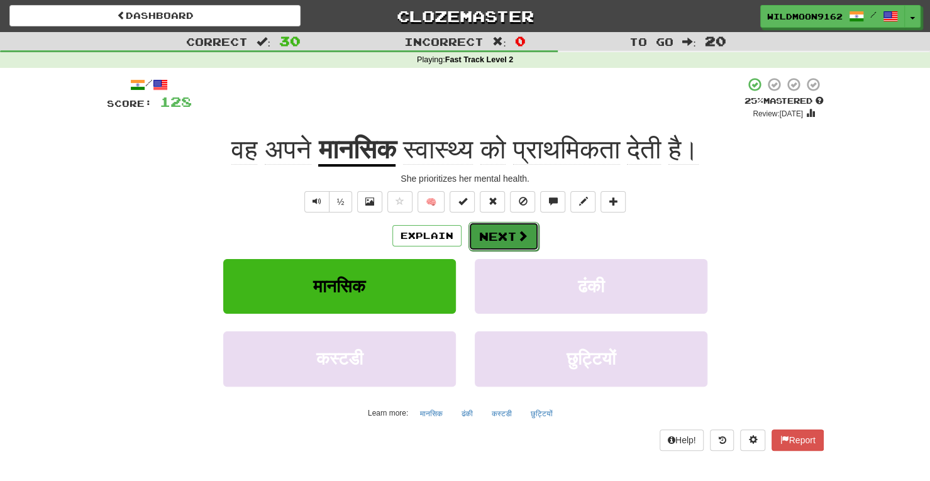
click at [503, 229] on button "Next" at bounding box center [503, 236] width 70 height 29
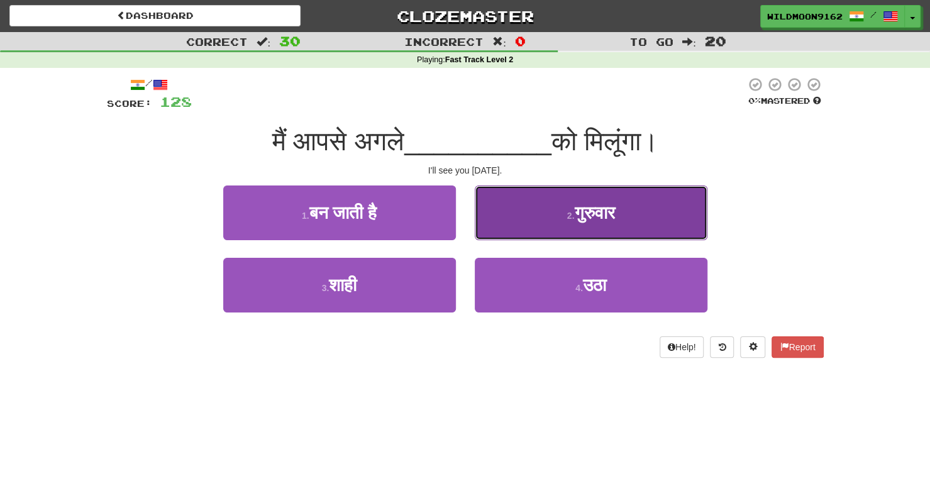
click at [536, 219] on button "2 . गुरुवार" at bounding box center [591, 212] width 233 height 55
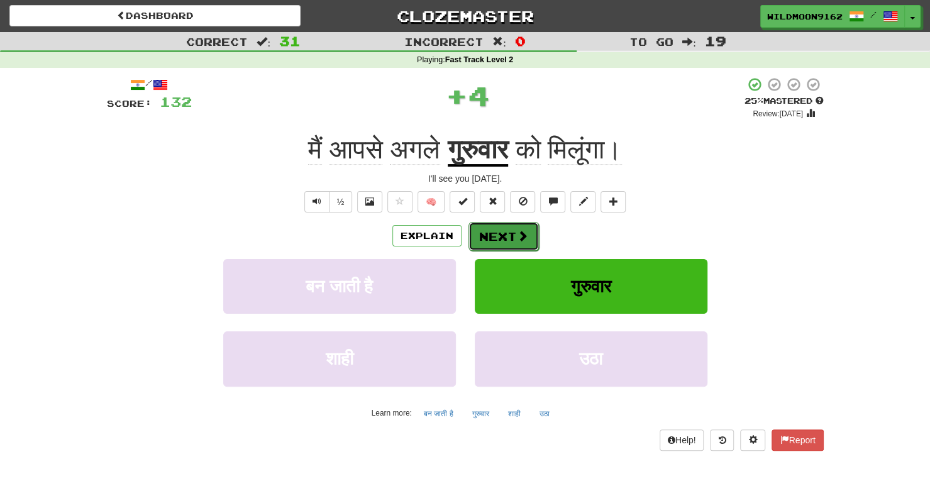
click at [505, 234] on button "Next" at bounding box center [503, 236] width 70 height 29
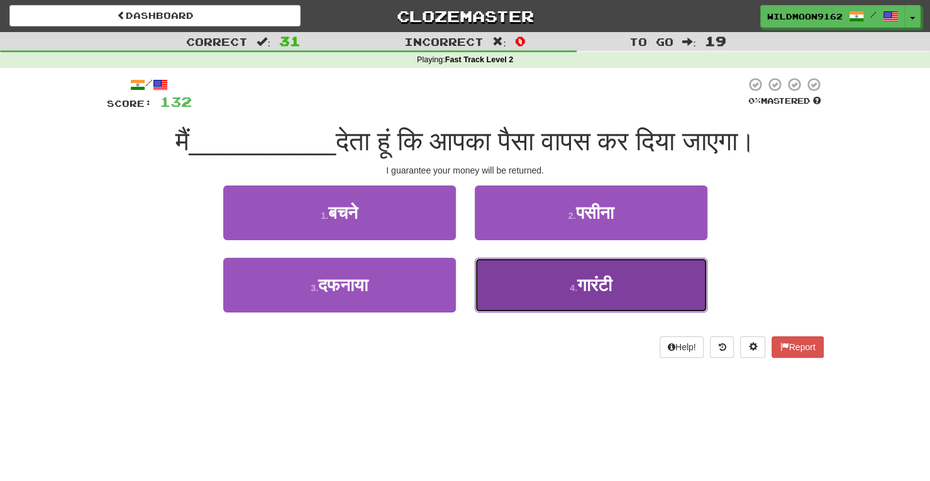
click at [593, 287] on span "गारंटी" at bounding box center [594, 284] width 35 height 19
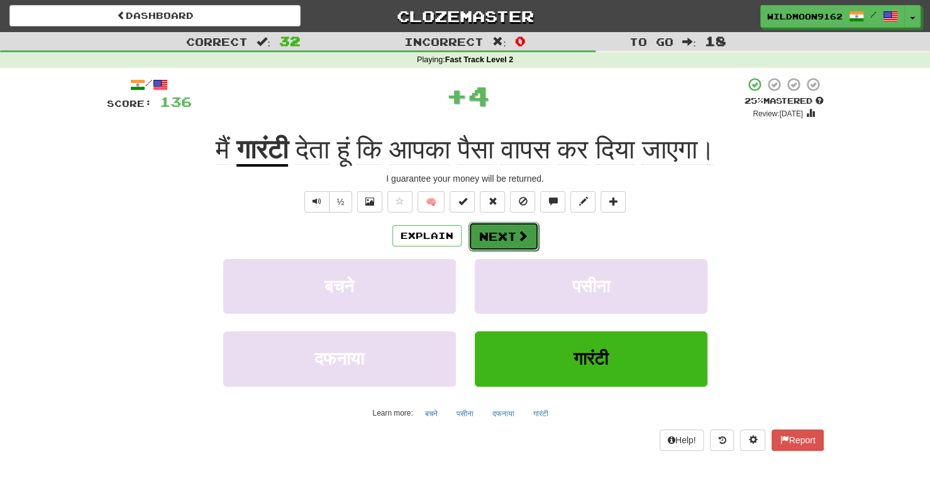
click at [518, 234] on span at bounding box center [522, 235] width 11 height 11
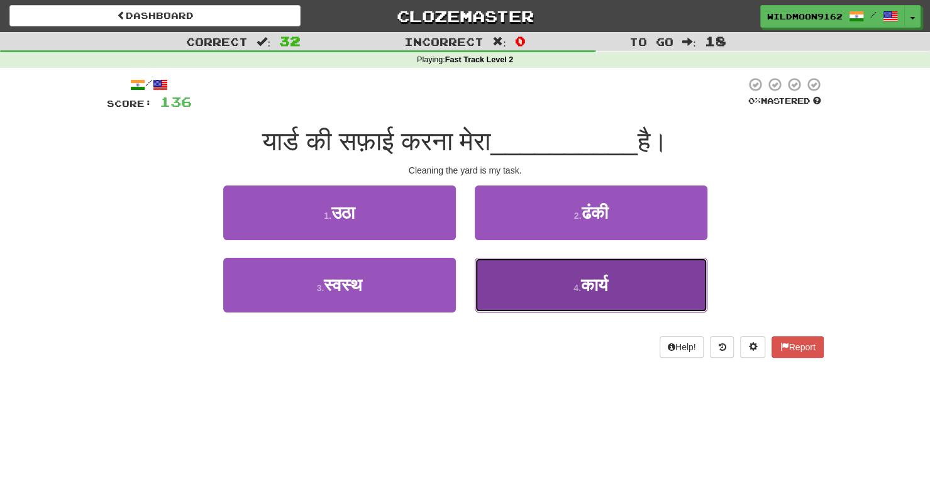
click at [531, 278] on button "4 . कार्य" at bounding box center [591, 285] width 233 height 55
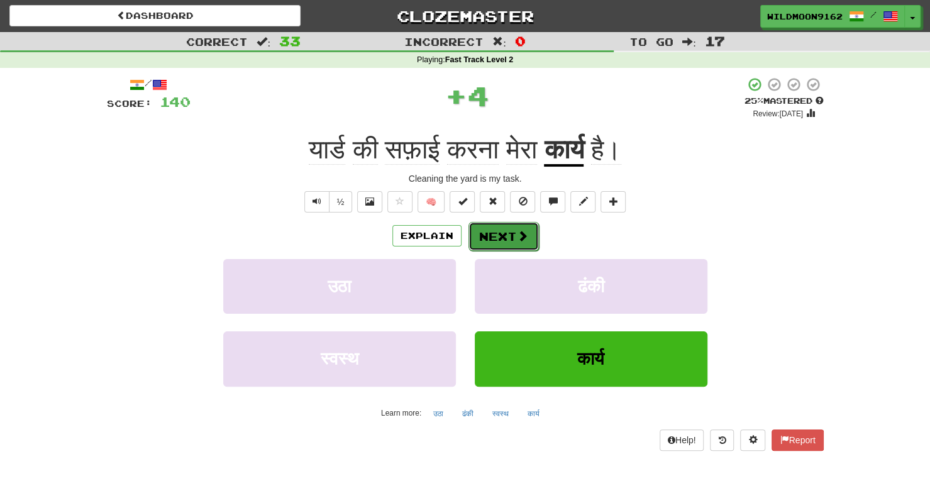
click at [508, 233] on button "Next" at bounding box center [503, 236] width 70 height 29
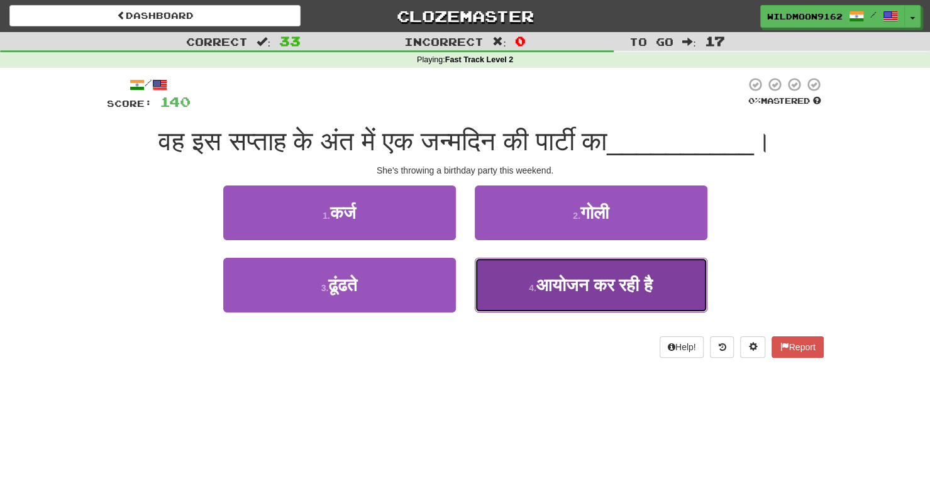
click at [567, 290] on span "आयोजन कर रही है" at bounding box center [594, 284] width 116 height 19
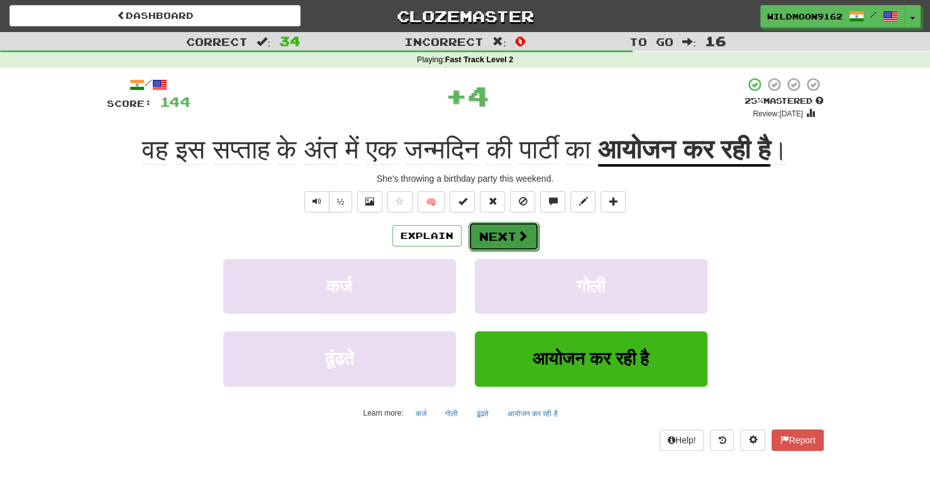
click at [513, 251] on button "Next" at bounding box center [503, 236] width 70 height 29
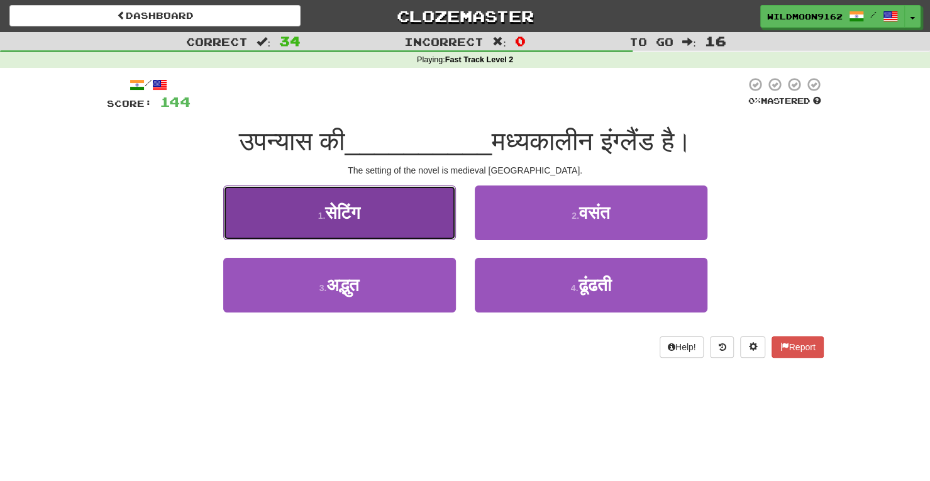
click at [385, 214] on button "1 . सेटिंग" at bounding box center [339, 212] width 233 height 55
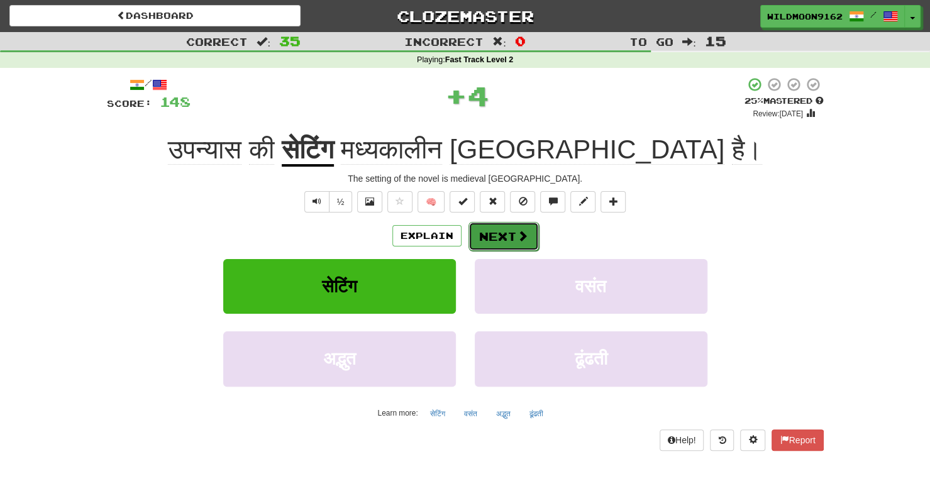
click at [488, 235] on button "Next" at bounding box center [503, 236] width 70 height 29
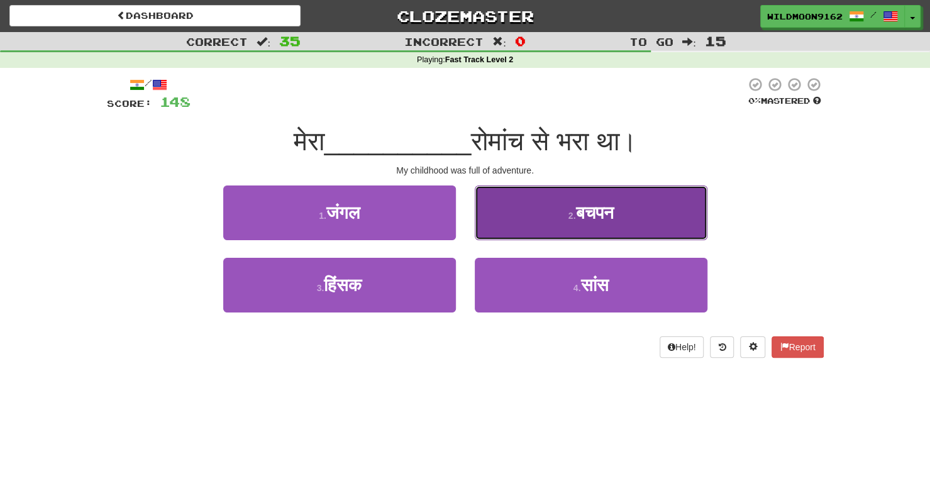
click at [575, 211] on span "बचपन" at bounding box center [594, 212] width 38 height 19
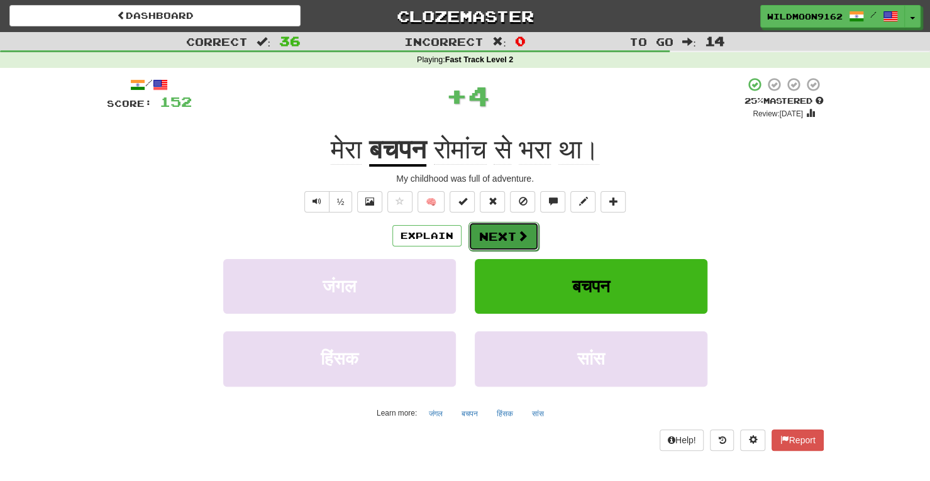
click at [519, 236] on span at bounding box center [522, 235] width 11 height 11
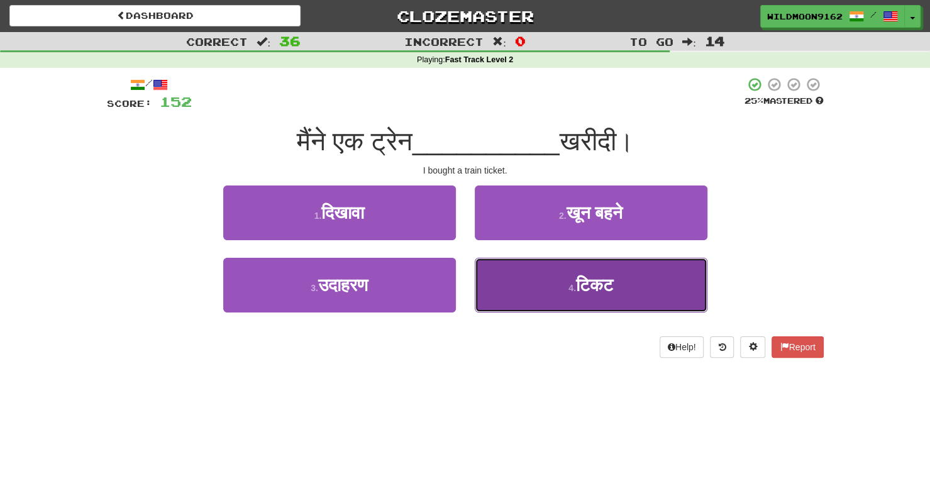
click at [559, 299] on button "4 . टिकट" at bounding box center [591, 285] width 233 height 55
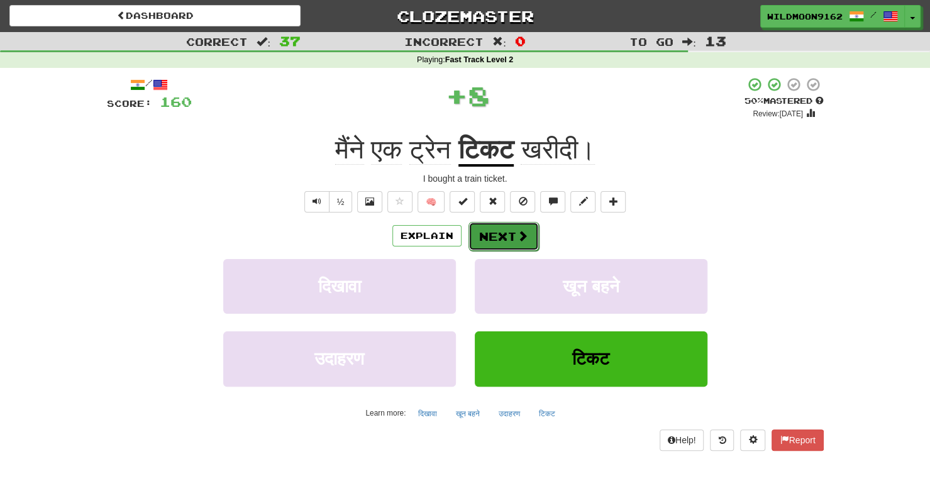
click at [517, 230] on span at bounding box center [522, 235] width 11 height 11
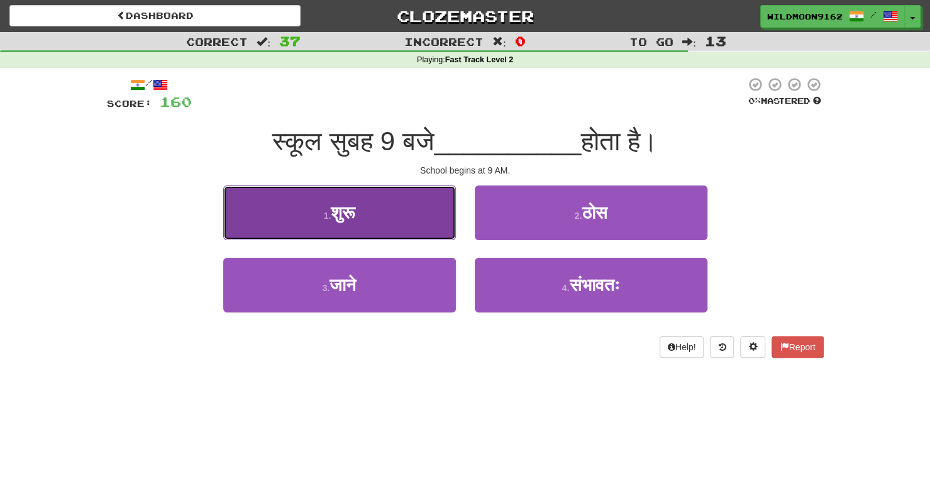
click at [409, 207] on button "1 . शुरू" at bounding box center [339, 212] width 233 height 55
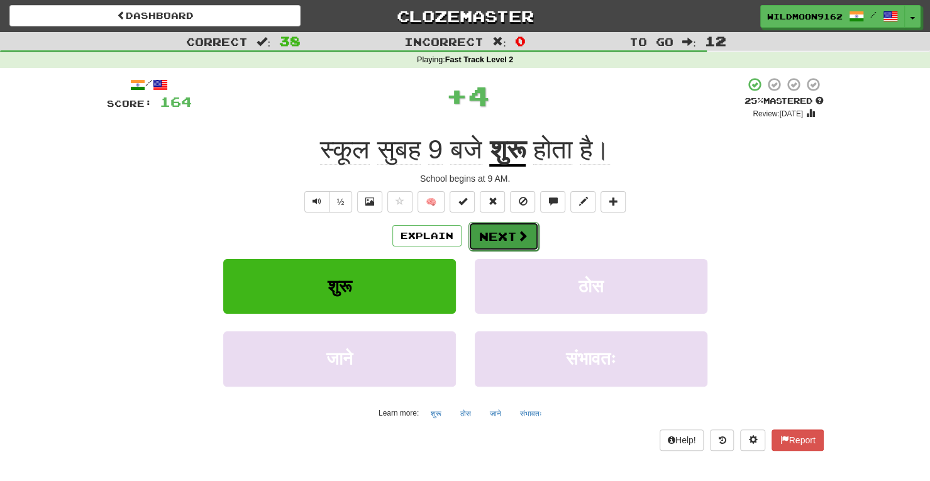
click at [496, 229] on button "Next" at bounding box center [503, 236] width 70 height 29
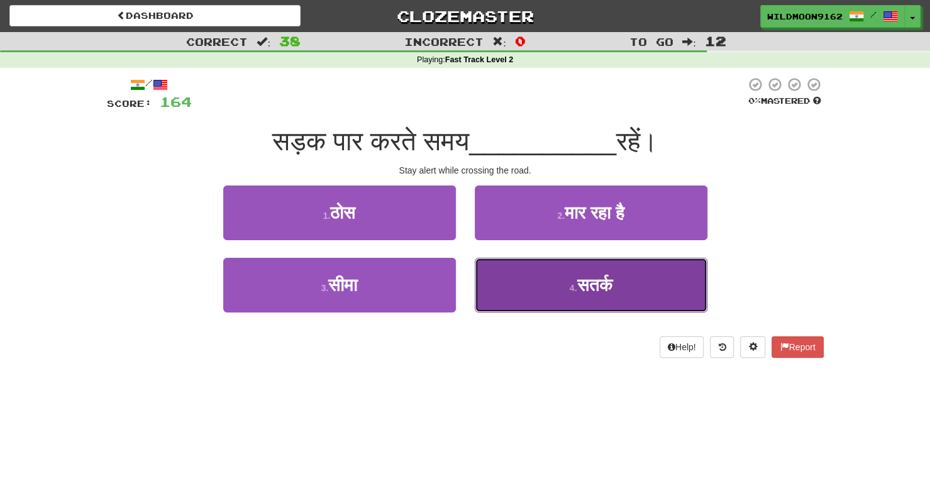
click at [569, 285] on small "4 ." at bounding box center [573, 288] width 8 height 10
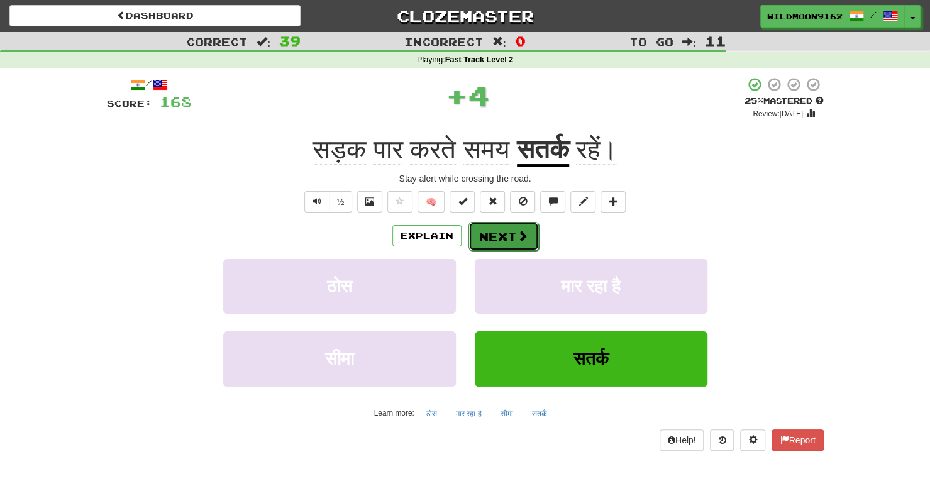
click at [512, 232] on button "Next" at bounding box center [503, 236] width 70 height 29
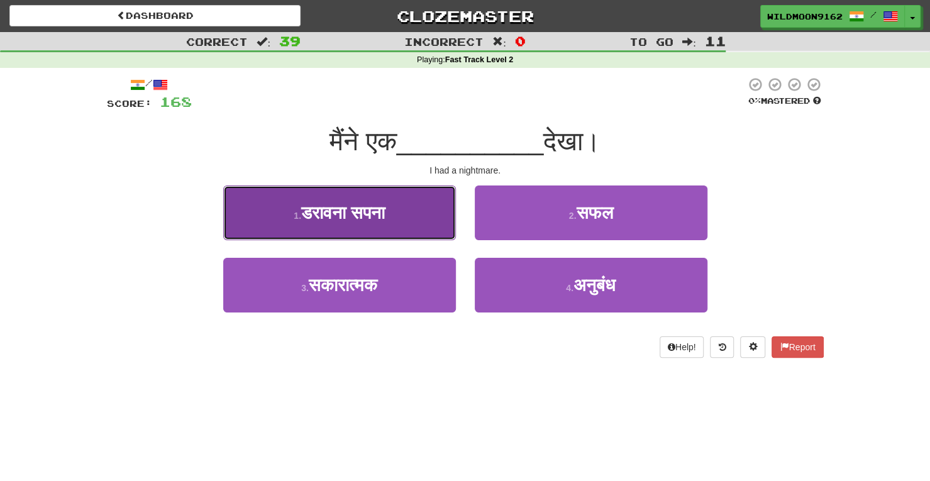
click at [415, 217] on button "1 . डरावना सपना" at bounding box center [339, 212] width 233 height 55
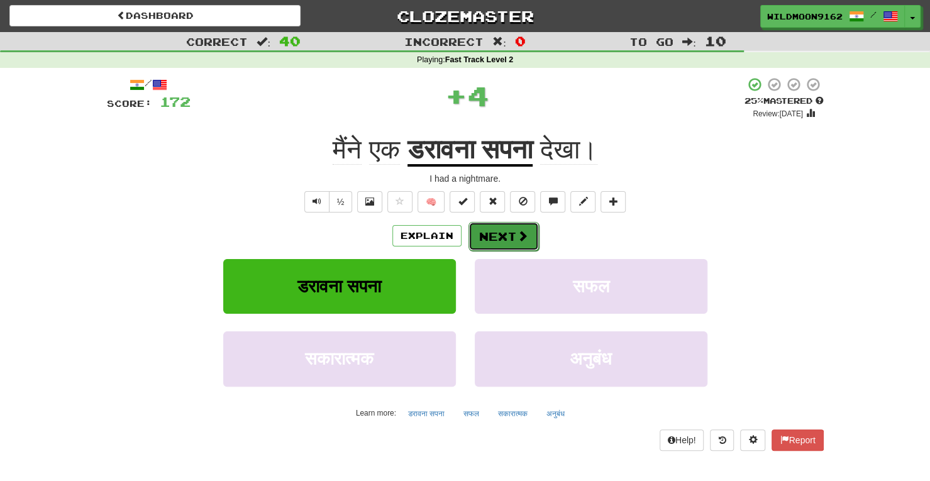
click at [484, 241] on button "Next" at bounding box center [503, 236] width 70 height 29
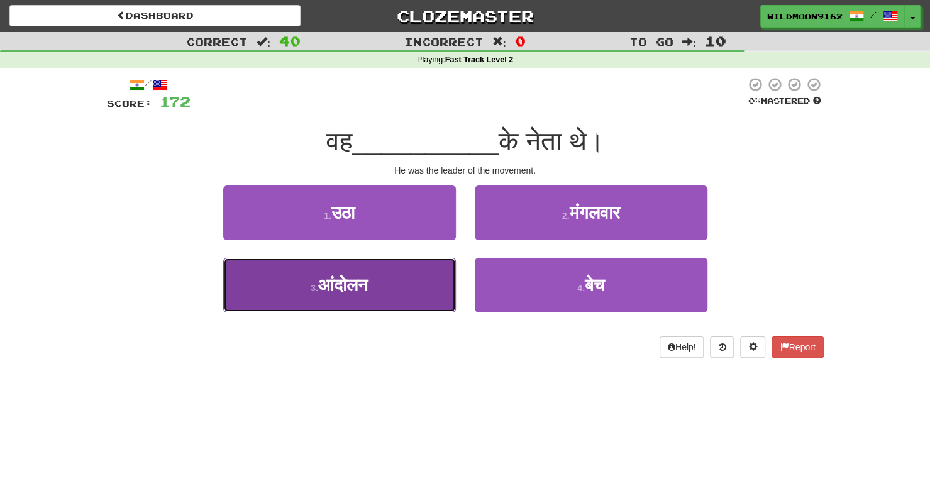
click at [357, 282] on span "आंदोलन" at bounding box center [343, 284] width 50 height 19
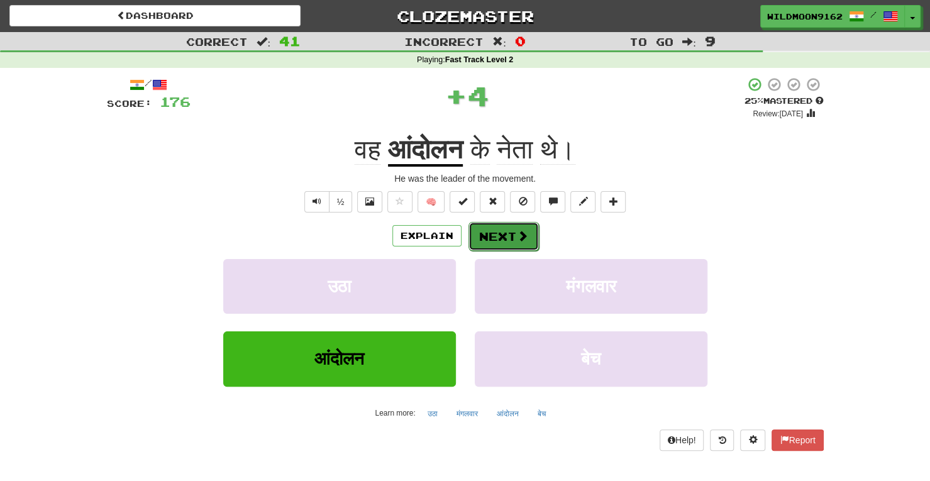
click at [504, 238] on button "Next" at bounding box center [503, 236] width 70 height 29
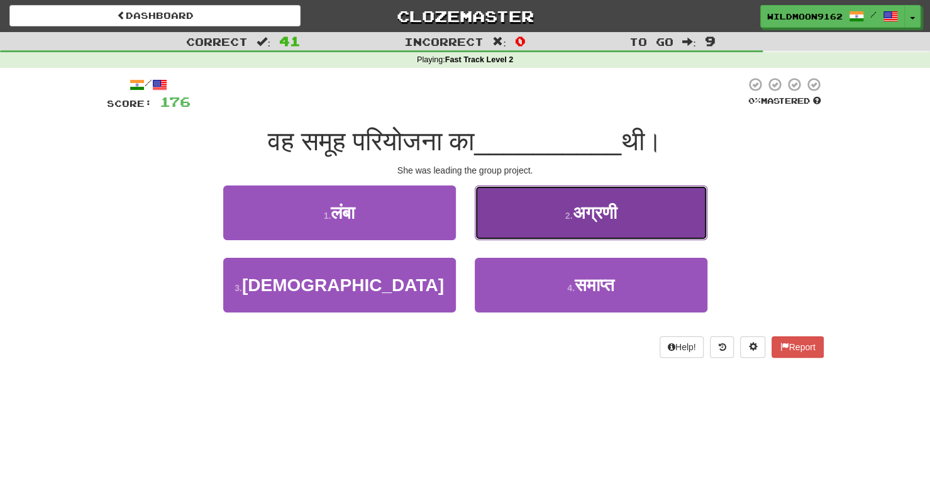
click at [559, 204] on button "2 . अग्रणी" at bounding box center [591, 212] width 233 height 55
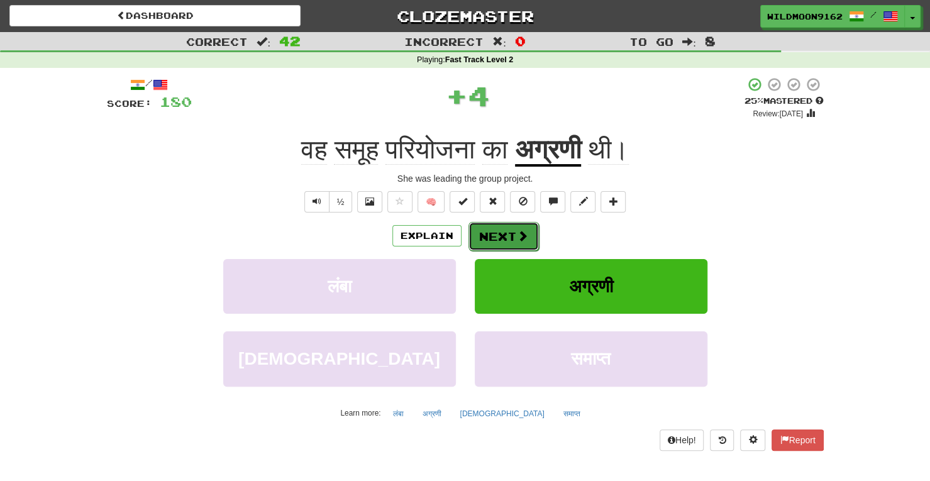
click at [514, 232] on button "Next" at bounding box center [503, 236] width 70 height 29
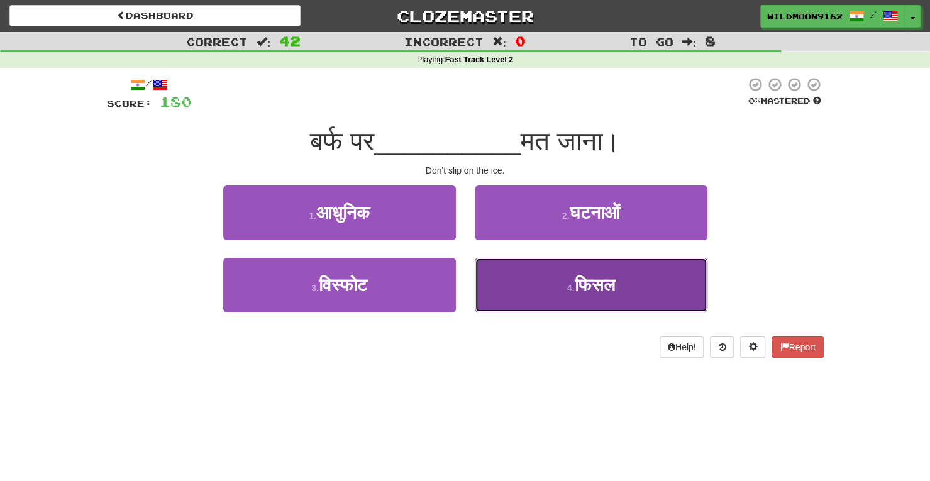
click at [591, 283] on span "फिसल" at bounding box center [594, 284] width 40 height 19
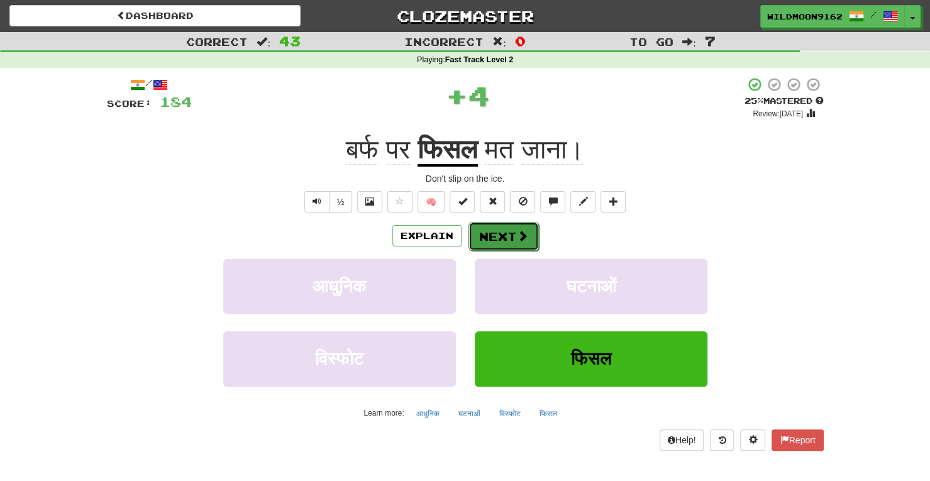
click at [517, 228] on button "Next" at bounding box center [503, 236] width 70 height 29
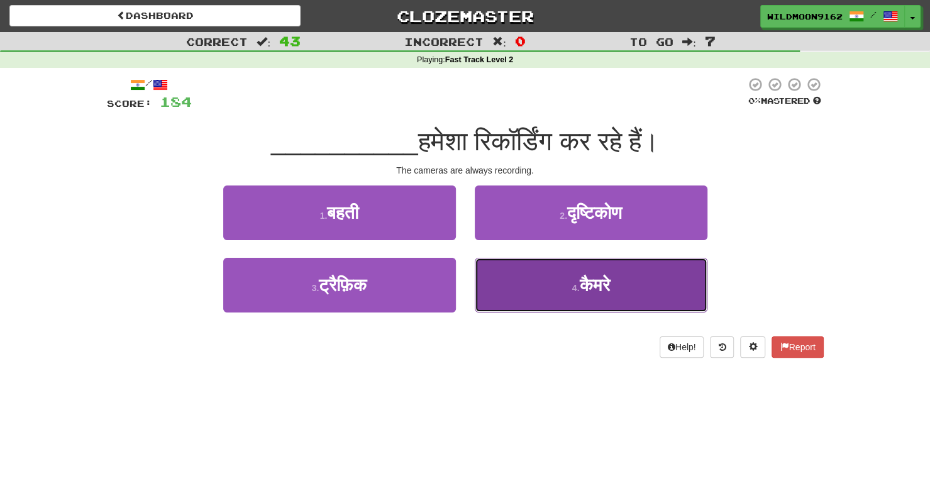
click at [545, 286] on button "4 . [GEOGRAPHIC_DATA]" at bounding box center [591, 285] width 233 height 55
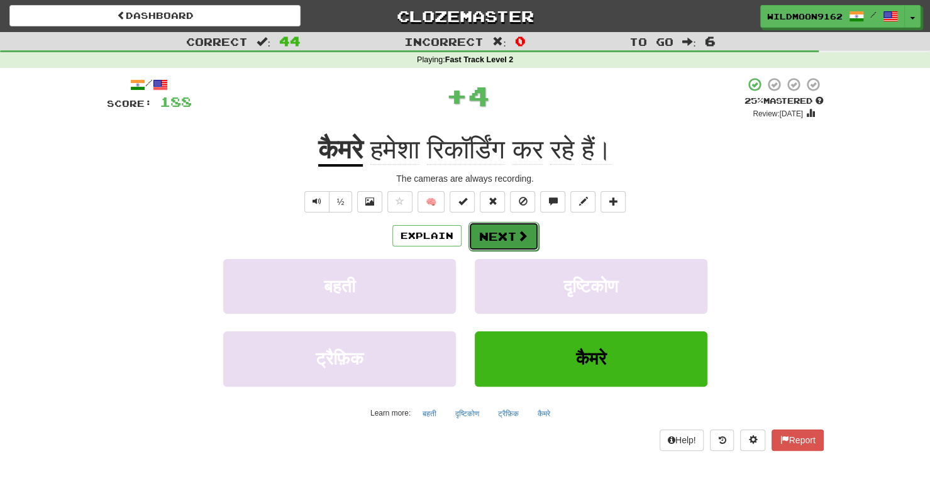
click at [501, 241] on button "Next" at bounding box center [503, 236] width 70 height 29
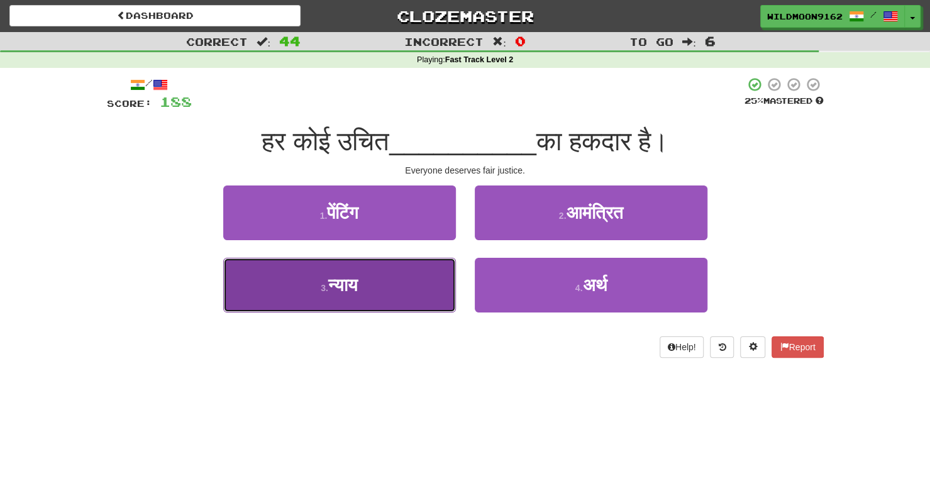
click at [401, 292] on button "3 . न्याय" at bounding box center [339, 285] width 233 height 55
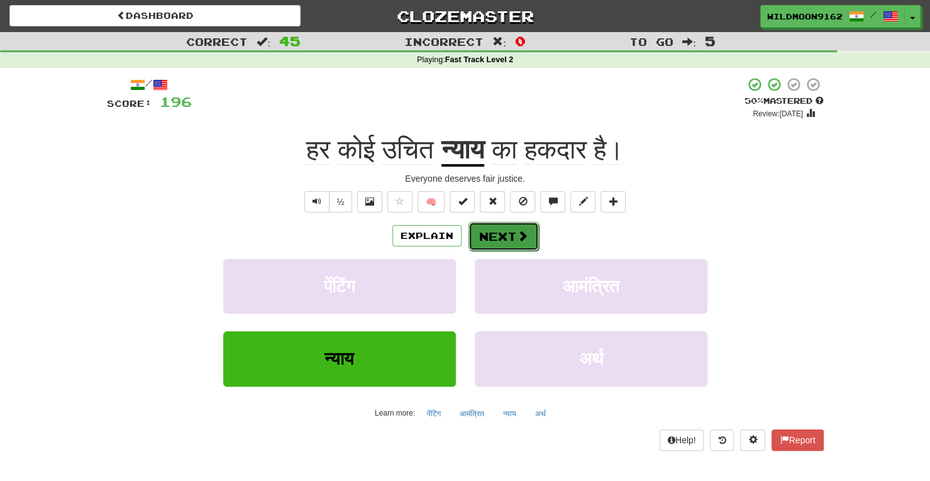
click at [502, 232] on button "Next" at bounding box center [503, 236] width 70 height 29
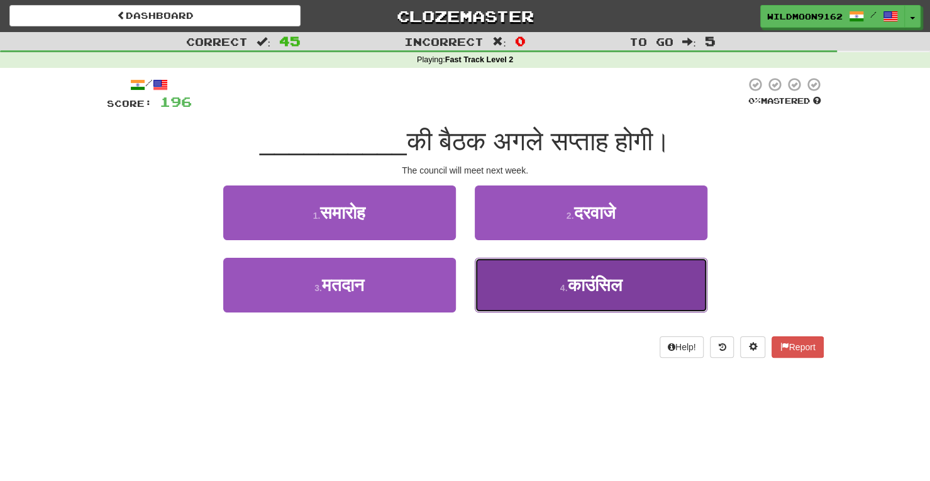
click at [590, 279] on span "काउंसिल" at bounding box center [594, 284] width 54 height 19
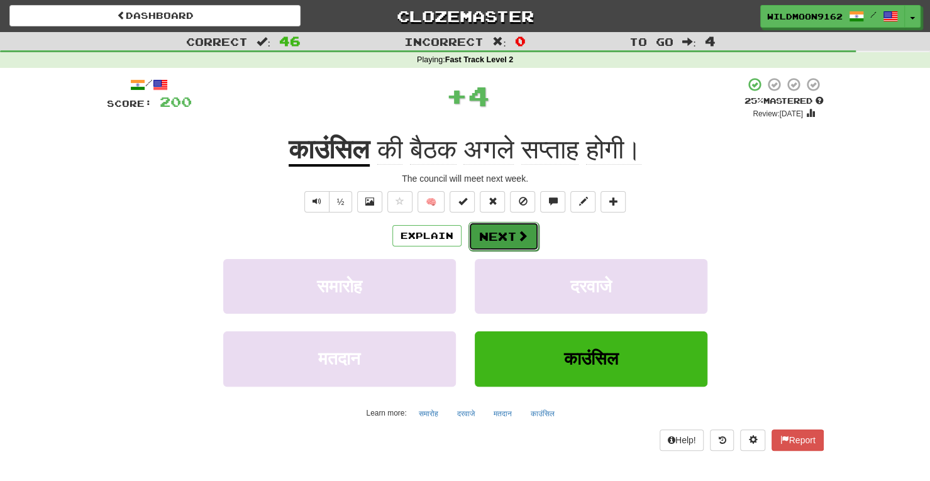
click at [513, 233] on button "Next" at bounding box center [503, 236] width 70 height 29
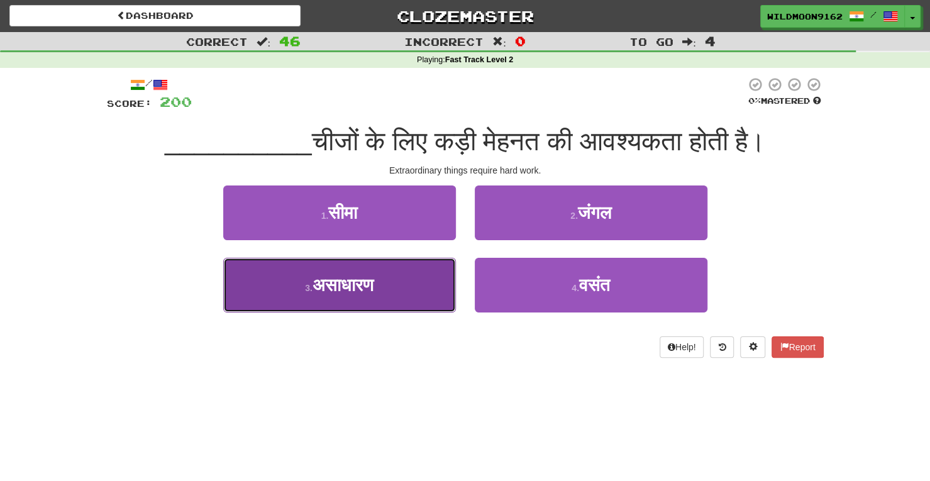
click at [373, 294] on span "असाधारण" at bounding box center [342, 284] width 61 height 19
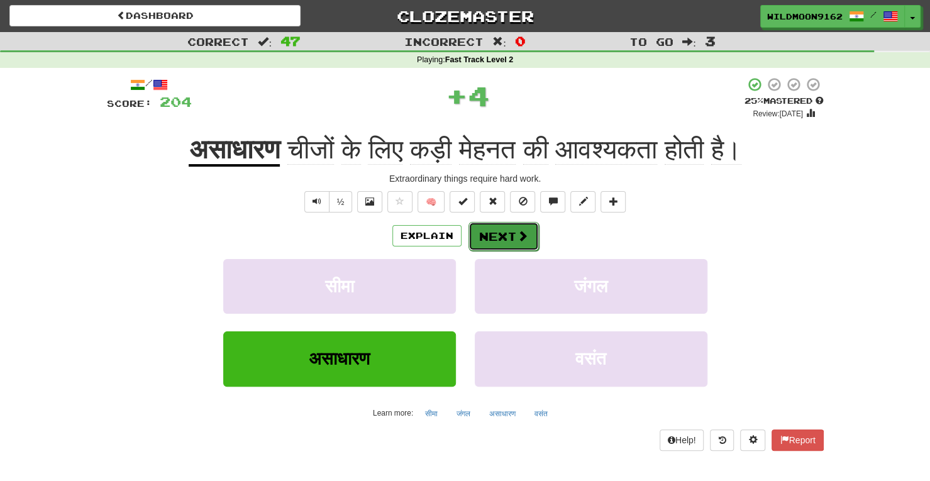
click at [507, 233] on button "Next" at bounding box center [503, 236] width 70 height 29
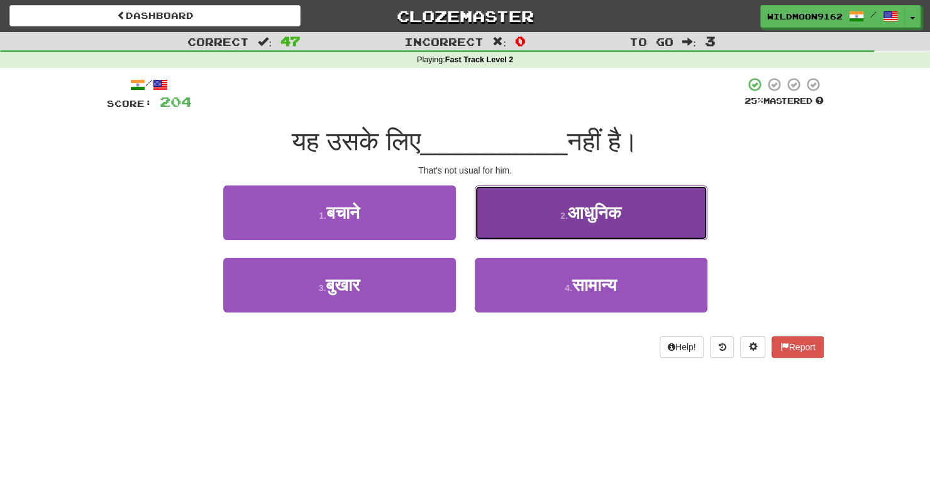
click at [632, 214] on button "2 . आधुनिक" at bounding box center [591, 212] width 233 height 55
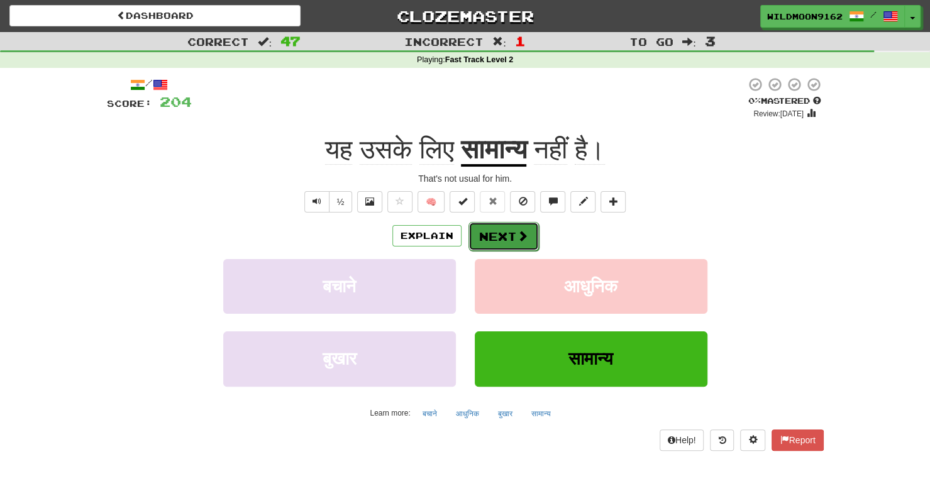
click at [517, 231] on span at bounding box center [522, 235] width 11 height 11
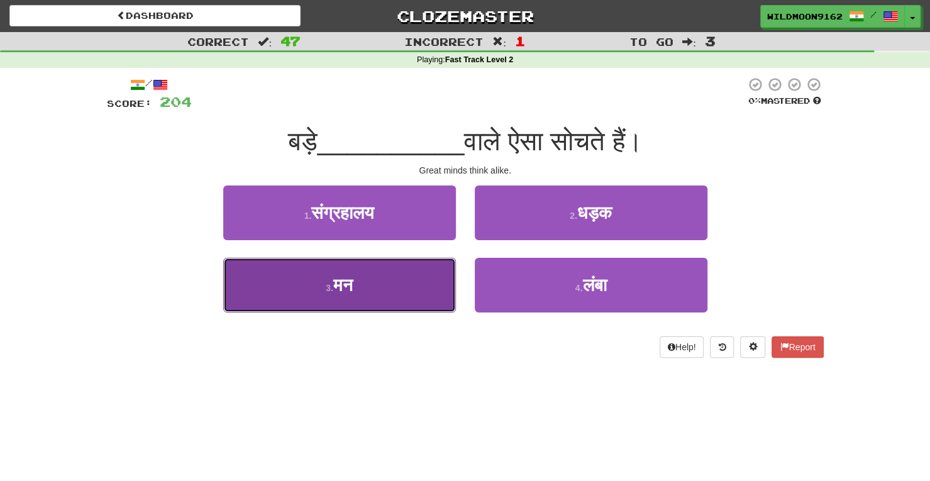
click at [358, 288] on button "3 . मन" at bounding box center [339, 285] width 233 height 55
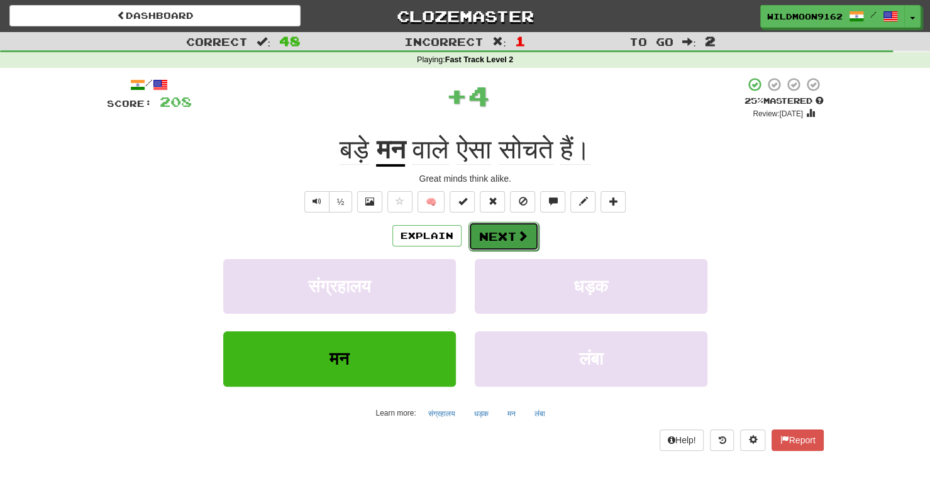
click at [509, 232] on button "Next" at bounding box center [503, 236] width 70 height 29
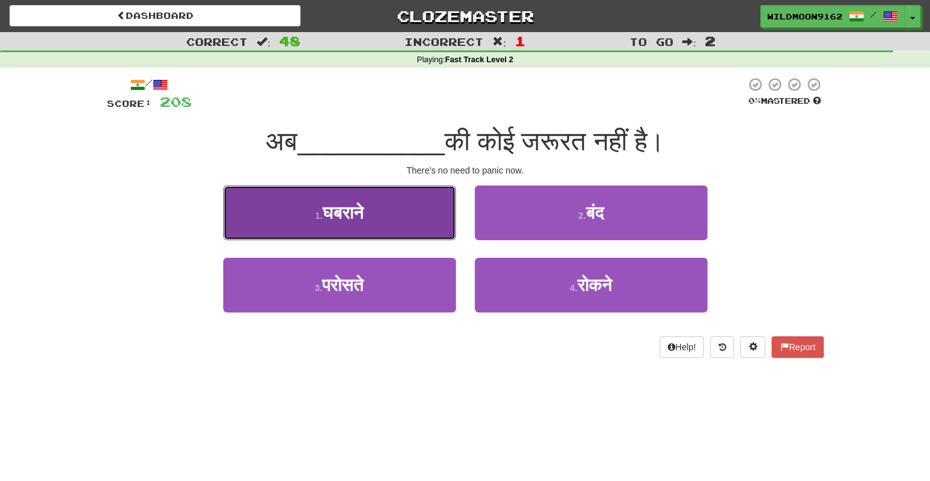
click at [393, 222] on button "1 . घबराने" at bounding box center [339, 212] width 233 height 55
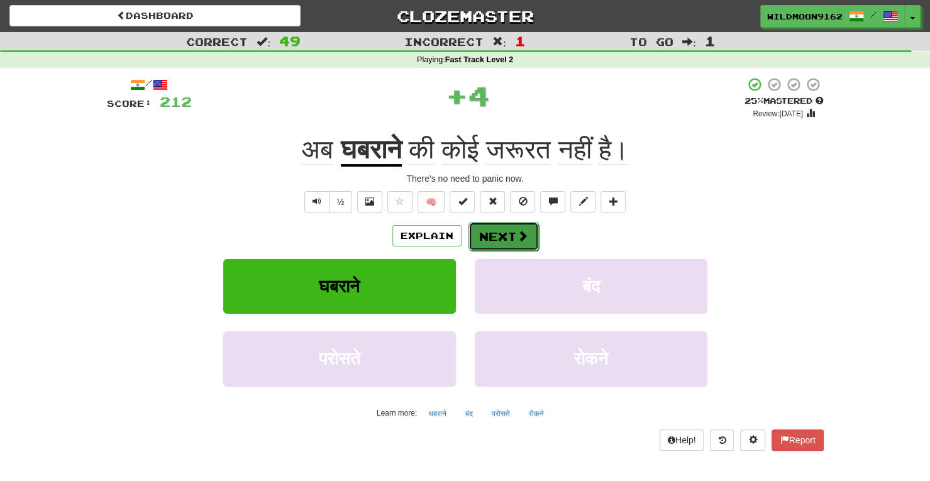
click at [493, 235] on button "Next" at bounding box center [503, 236] width 70 height 29
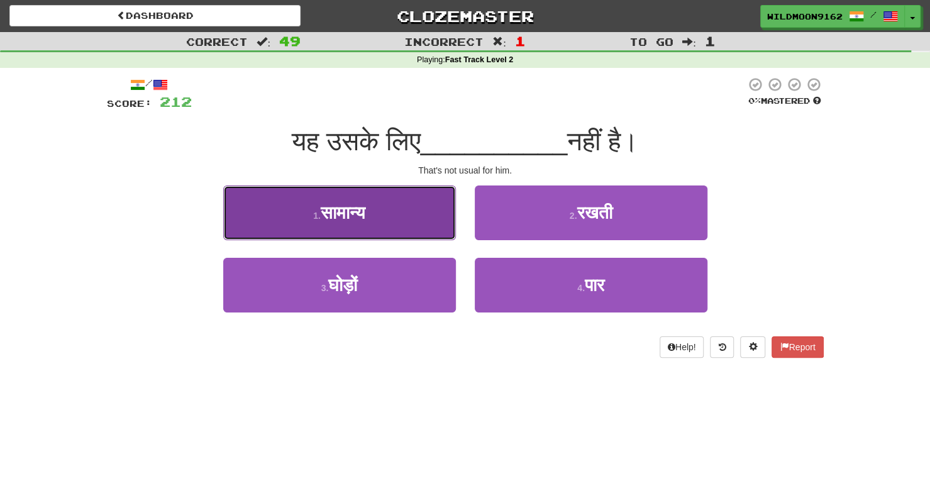
click at [402, 216] on button "1 . सामान्य" at bounding box center [339, 212] width 233 height 55
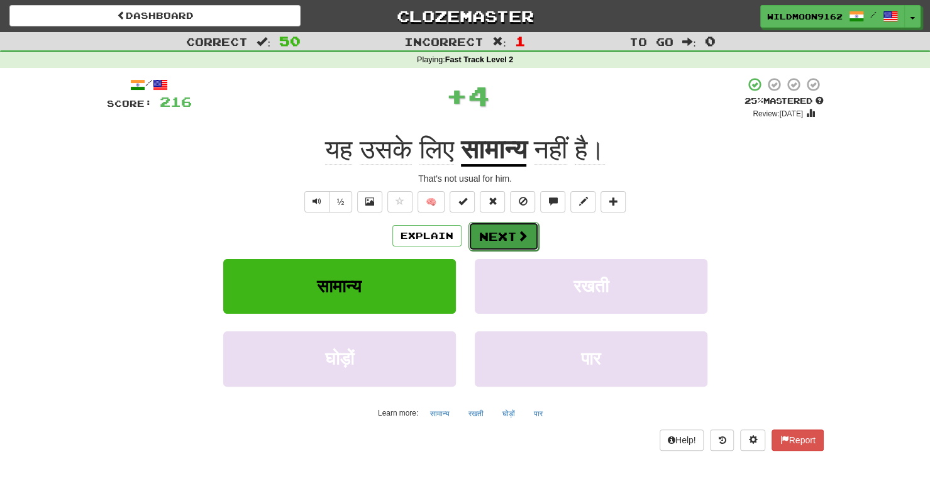
click at [485, 234] on button "Next" at bounding box center [503, 236] width 70 height 29
